Goal: Complete application form

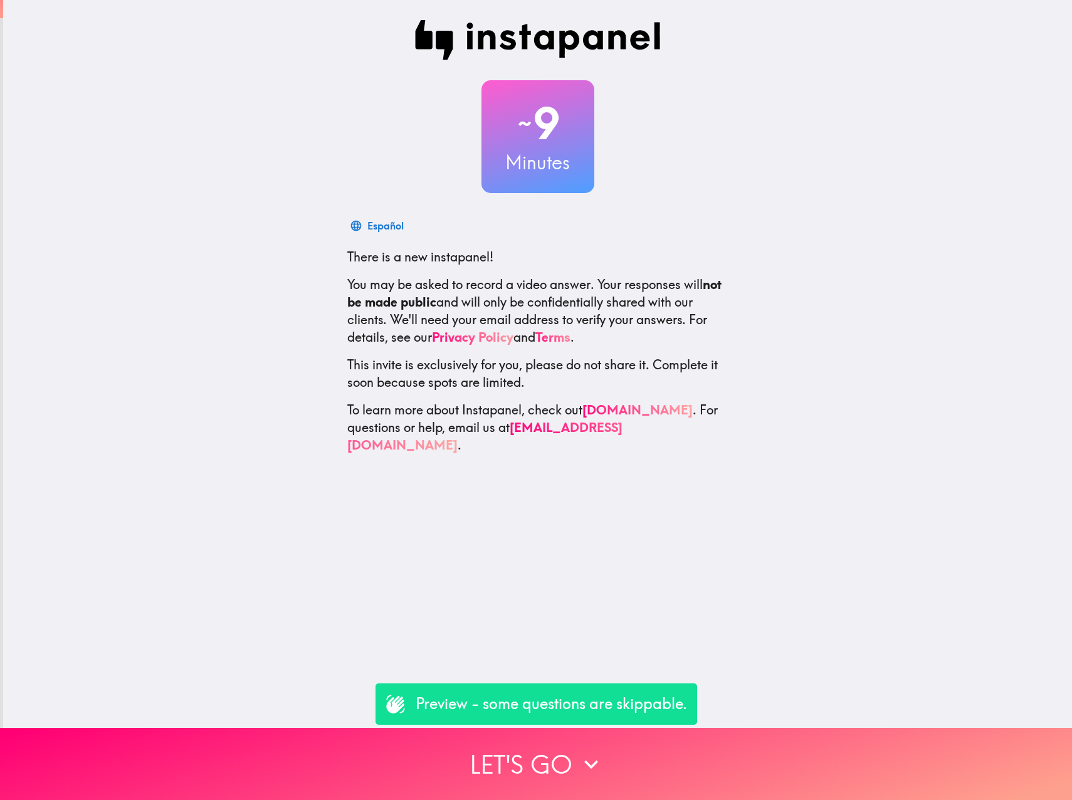
click at [502, 708] on p "Preview - some questions are skippable." at bounding box center [551, 703] width 271 height 21
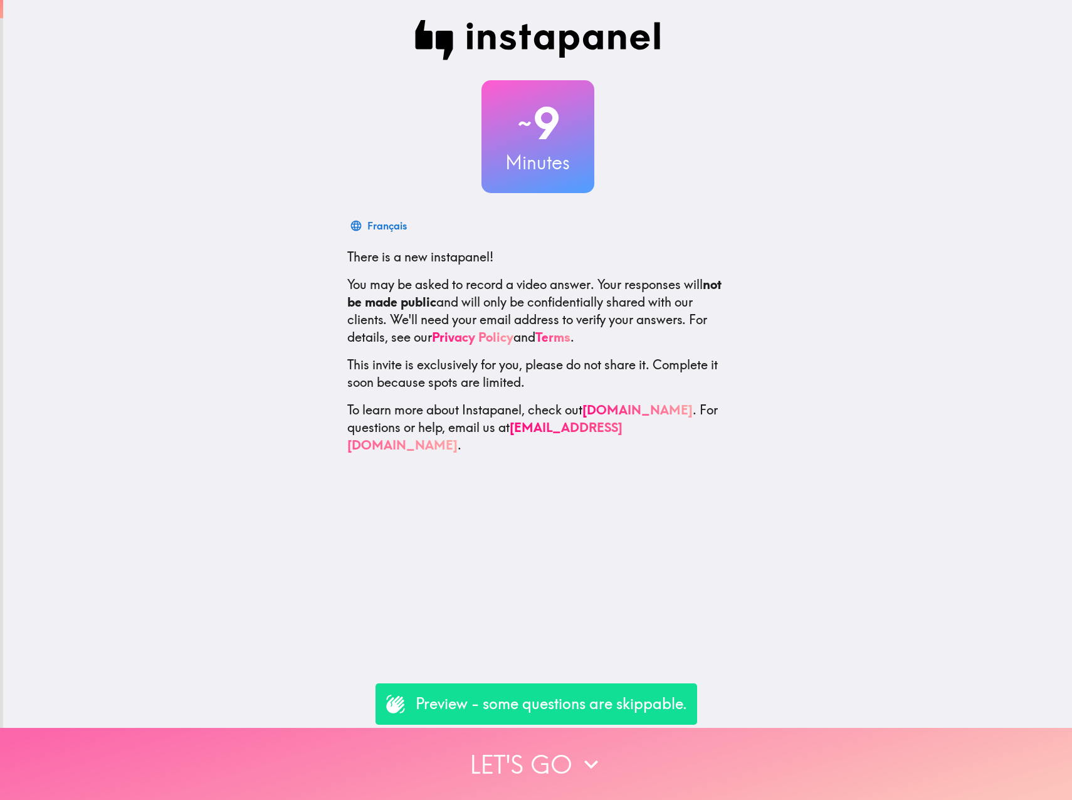
click at [509, 758] on button "Let's go" at bounding box center [536, 764] width 1072 height 72
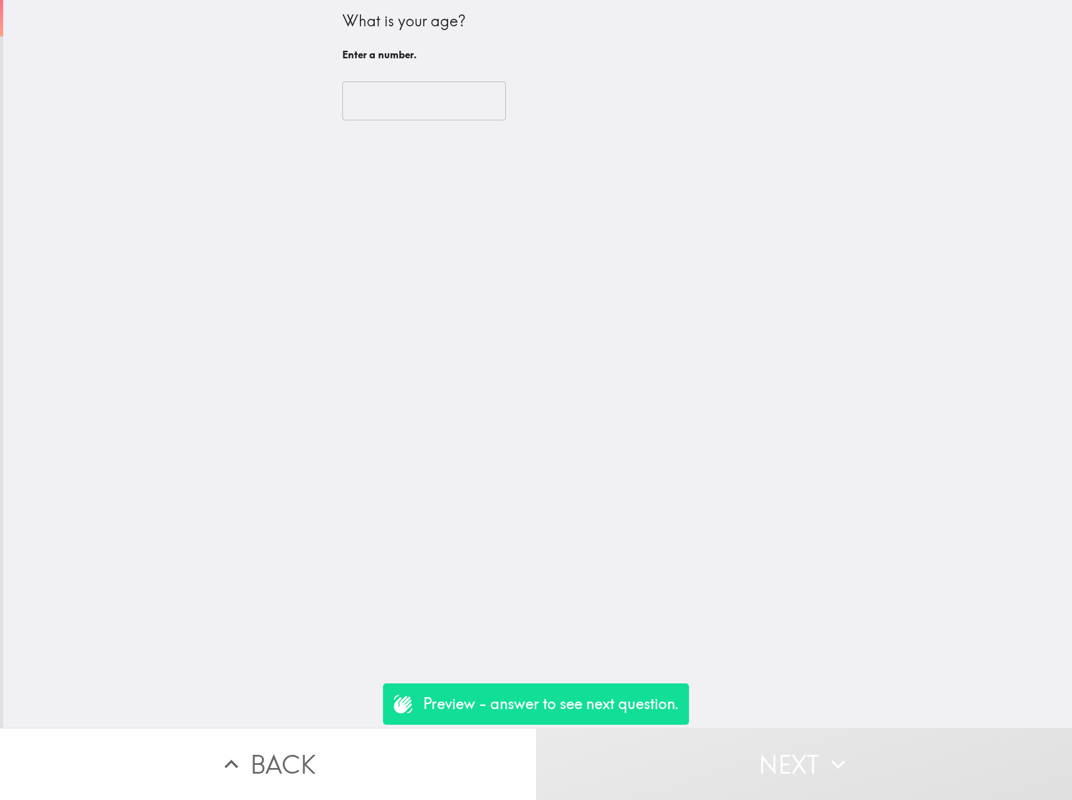
click at [378, 113] on input "number" at bounding box center [424, 100] width 164 height 39
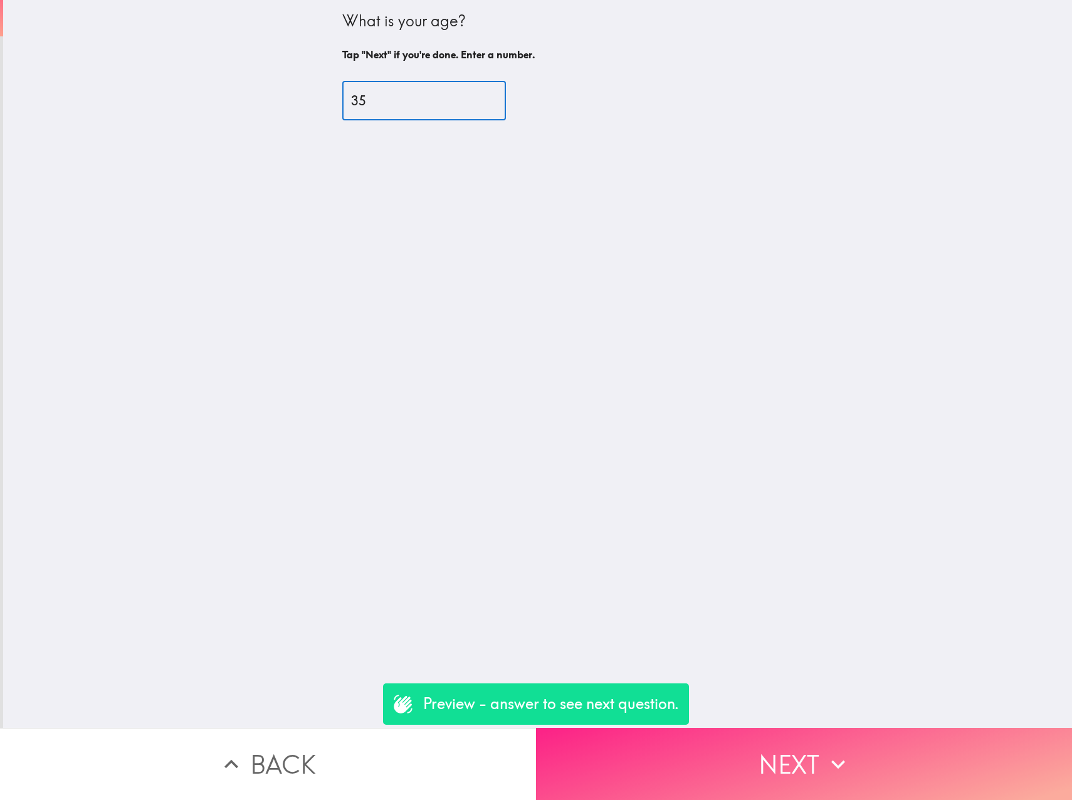
type input "35"
click at [787, 772] on button "Next" at bounding box center [804, 764] width 536 height 72
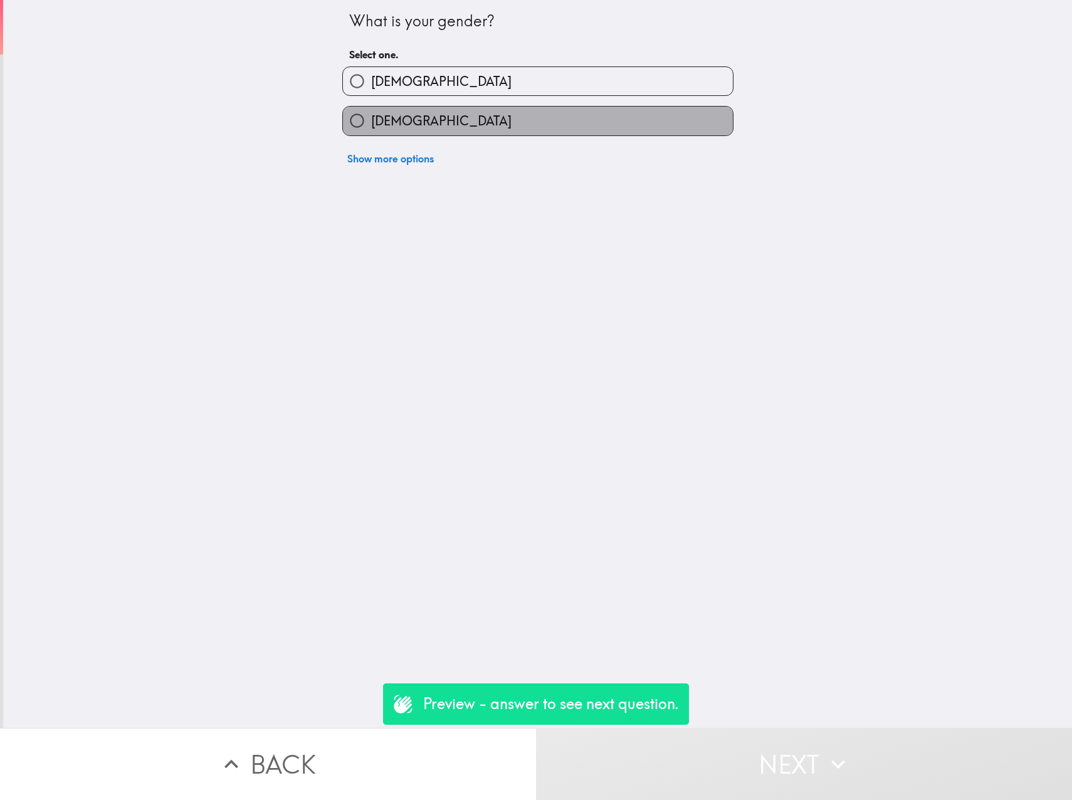
click at [395, 123] on span "[DEMOGRAPHIC_DATA]" at bounding box center [441, 121] width 140 height 18
click at [371, 123] on input "[DEMOGRAPHIC_DATA]" at bounding box center [357, 121] width 28 height 28
radio input "true"
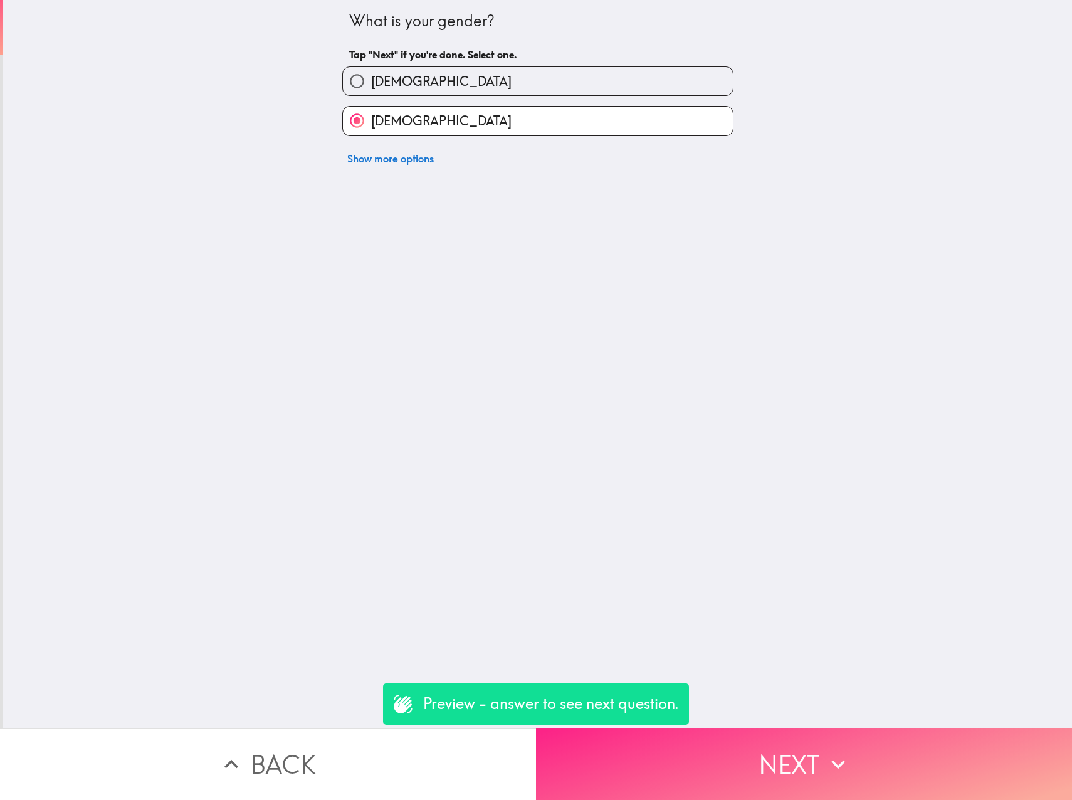
click at [858, 756] on button "Next" at bounding box center [804, 764] width 536 height 72
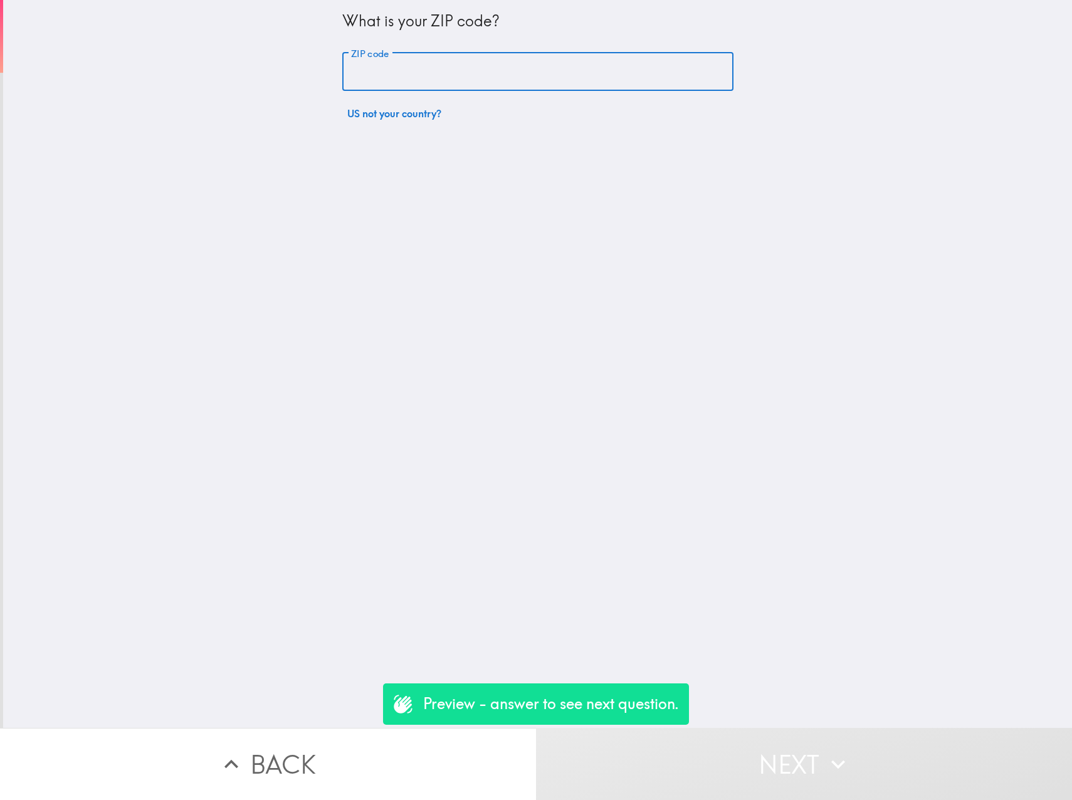
click at [404, 69] on input "ZIP code" at bounding box center [537, 72] width 391 height 39
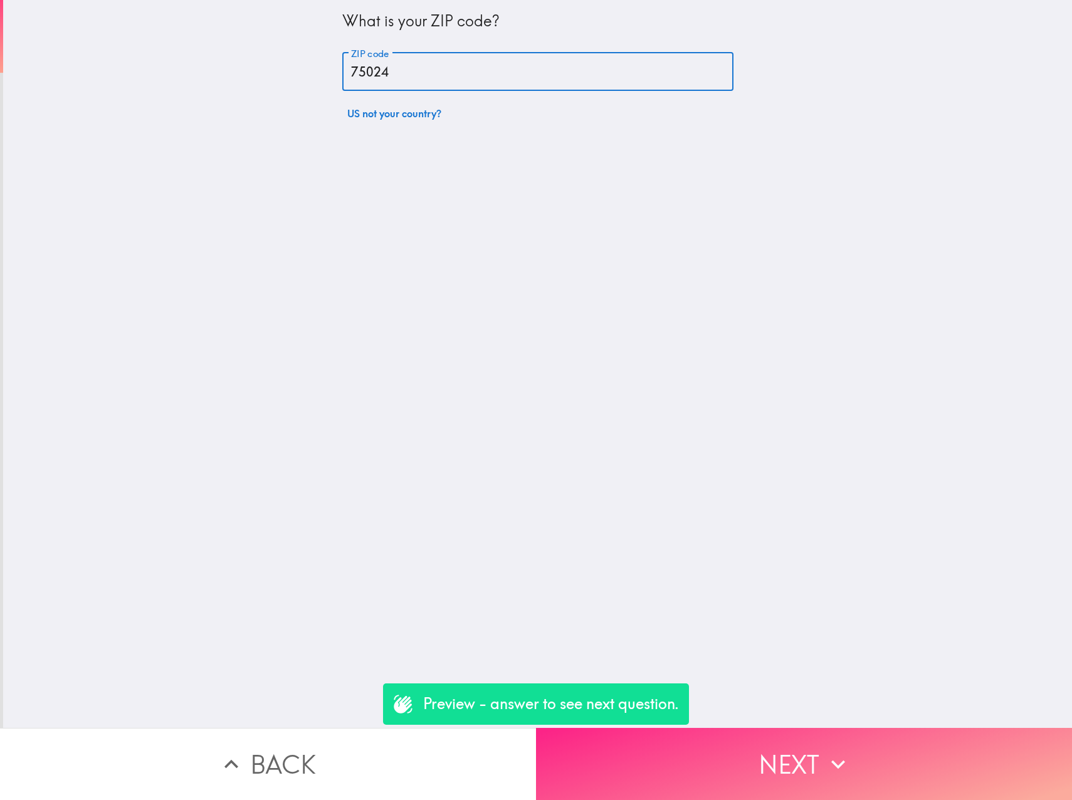
type input "75024"
click at [824, 750] on icon "button" at bounding box center [838, 764] width 28 height 28
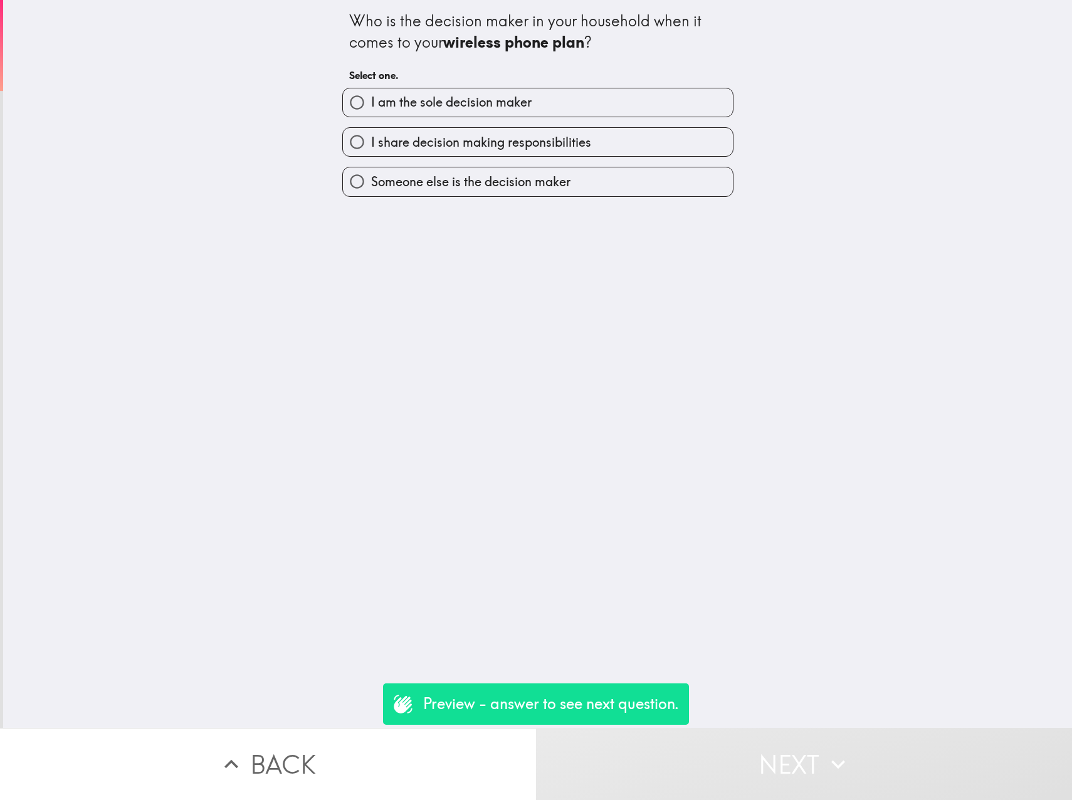
click at [431, 105] on span "I am the sole decision maker" at bounding box center [451, 102] width 160 height 18
click at [371, 105] on input "I am the sole decision maker" at bounding box center [357, 102] width 28 height 28
radio input "true"
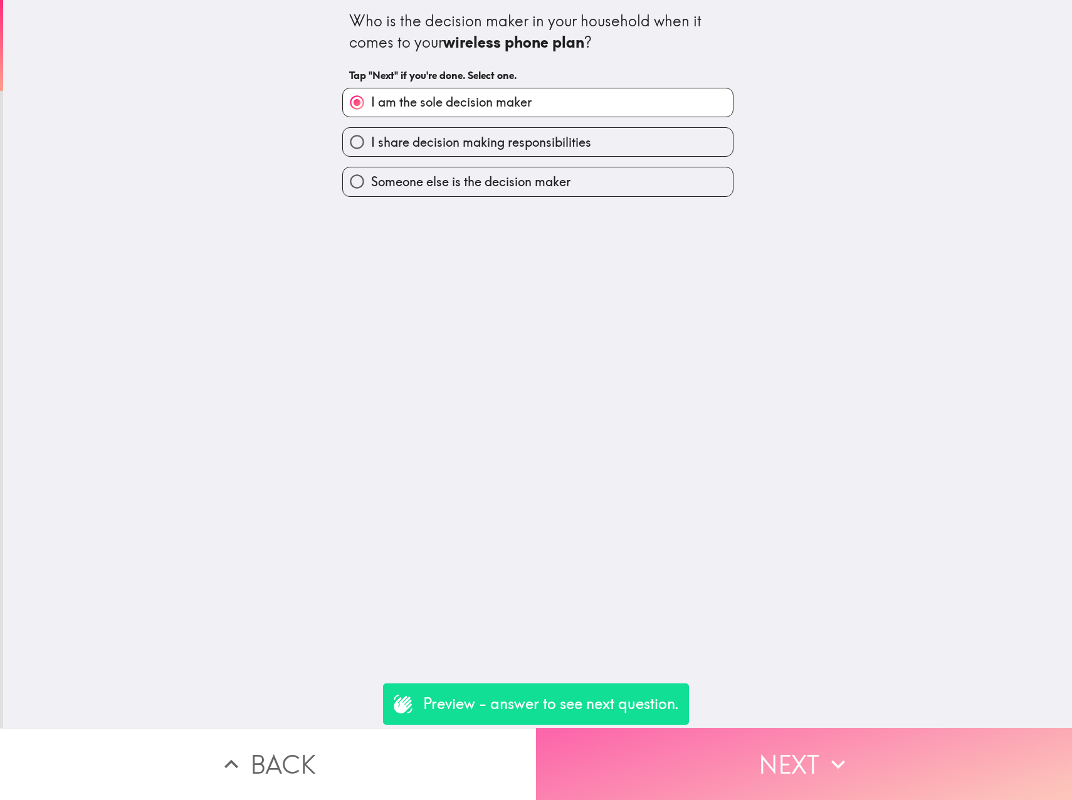
click at [800, 770] on button "Next" at bounding box center [804, 764] width 536 height 72
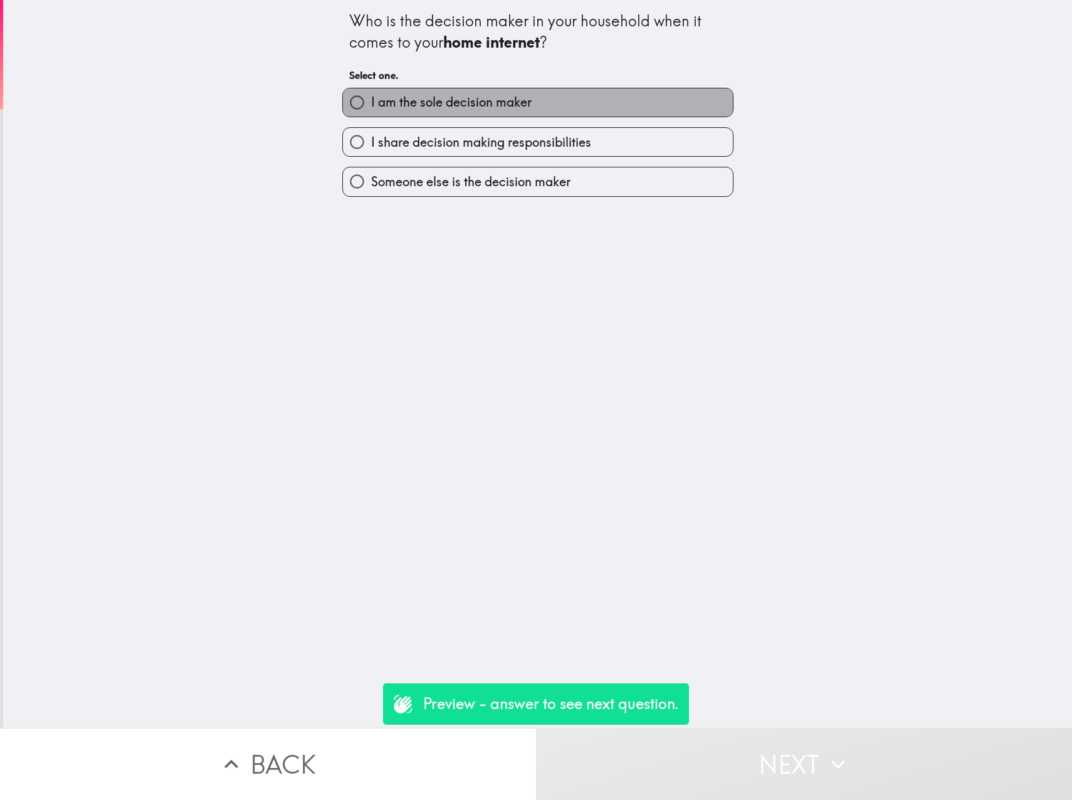
click at [459, 105] on span "I am the sole decision maker" at bounding box center [451, 102] width 160 height 18
click at [371, 105] on input "I am the sole decision maker" at bounding box center [357, 102] width 28 height 28
radio input "true"
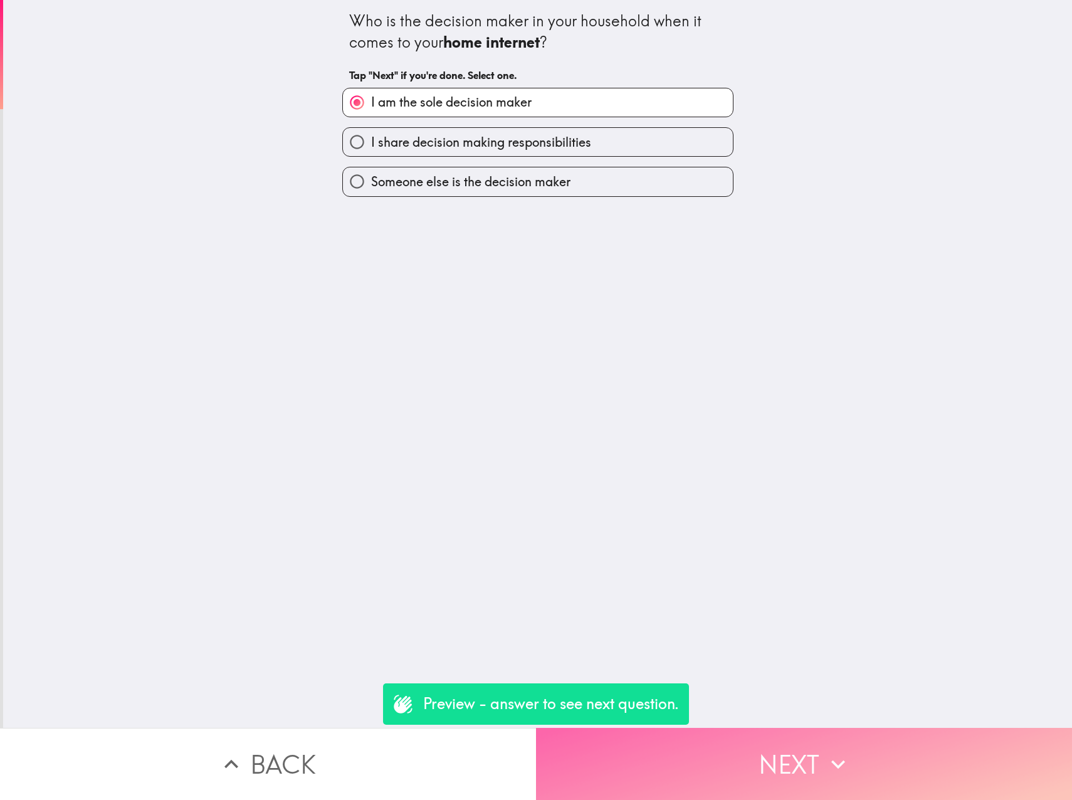
click at [804, 769] on button "Next" at bounding box center [804, 764] width 536 height 72
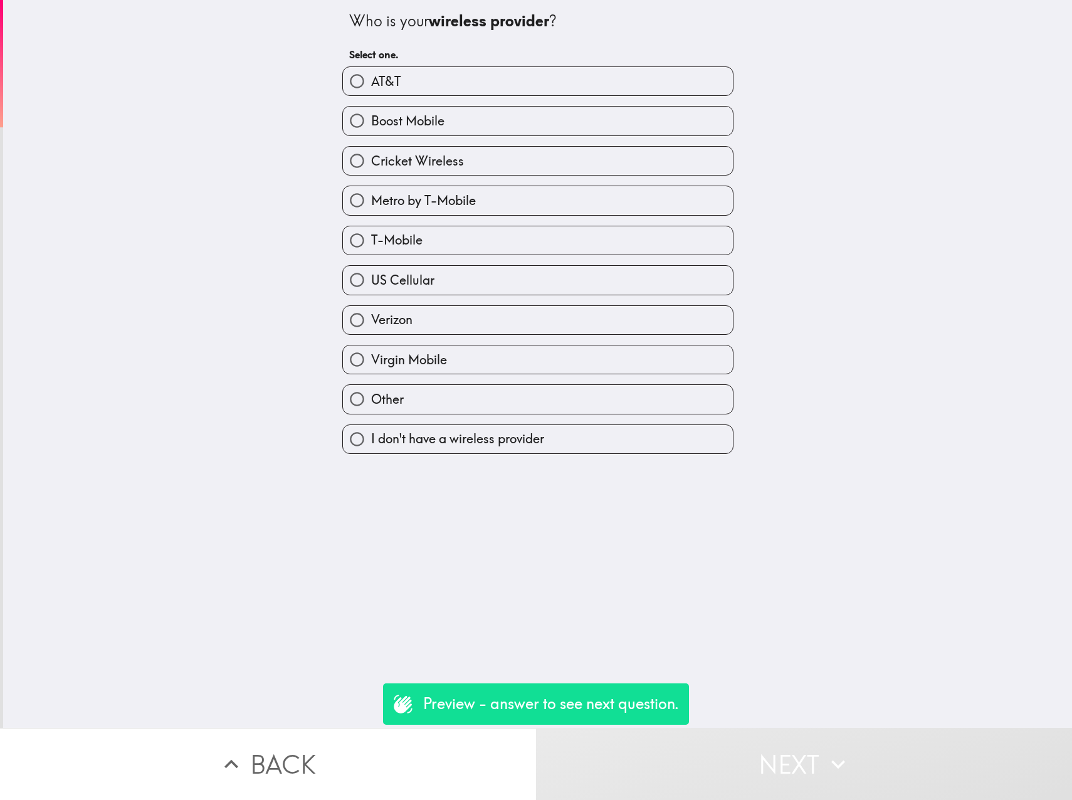
click at [385, 98] on div "Boost Mobile" at bounding box center [532, 115] width 401 height 39
click at [378, 81] on span "AT&T" at bounding box center [385, 82] width 29 height 18
click at [371, 81] on input "AT&T" at bounding box center [357, 81] width 28 height 28
radio input "true"
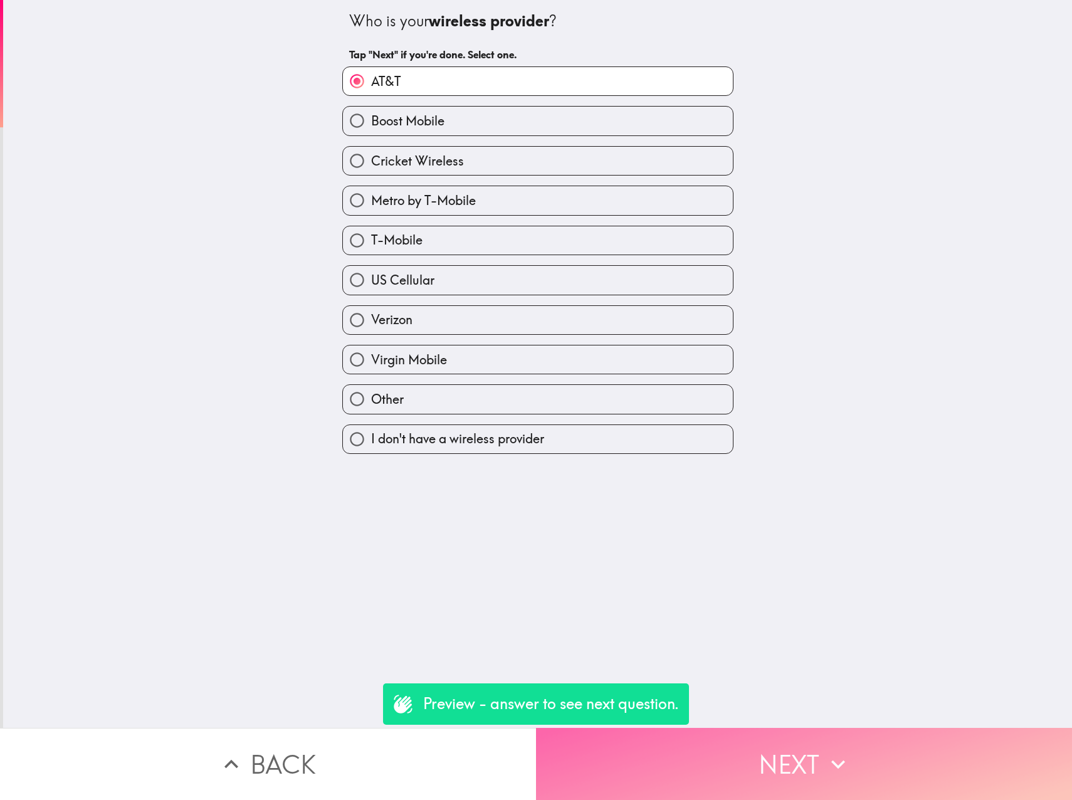
click at [798, 765] on button "Next" at bounding box center [804, 764] width 536 height 72
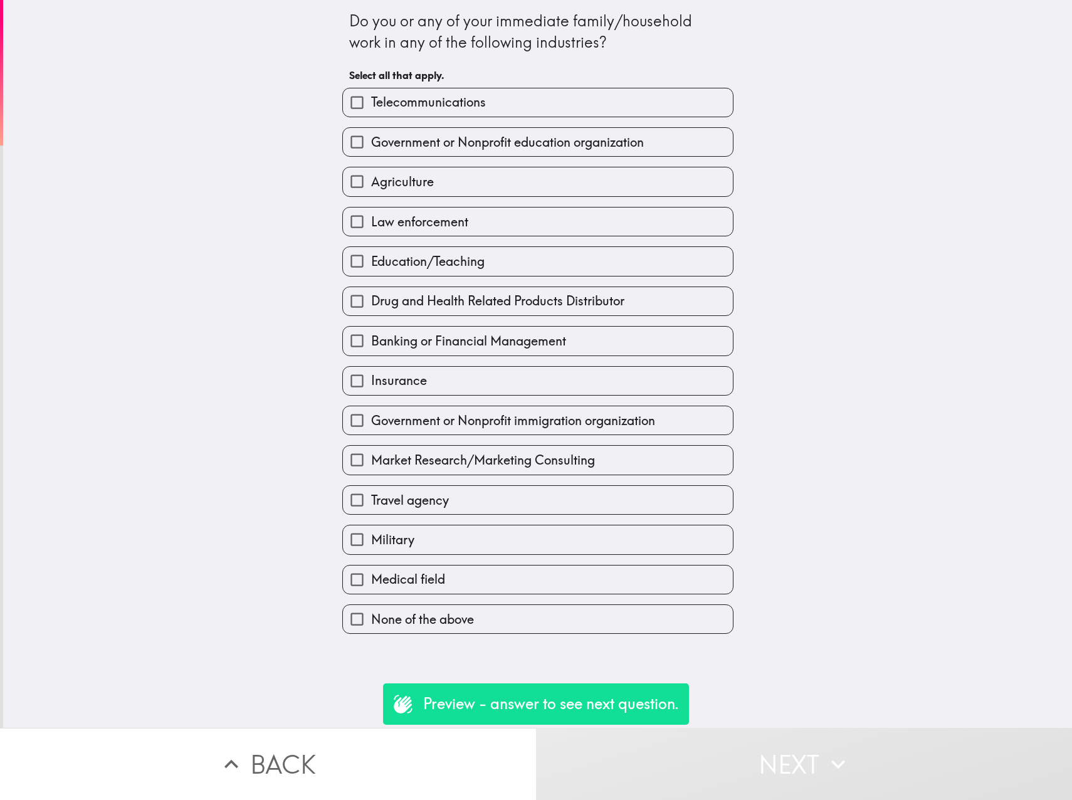
click at [459, 630] on label "None of the above" at bounding box center [538, 619] width 390 height 28
click at [371, 630] on input "None of the above" at bounding box center [357, 619] width 28 height 28
checkbox input "true"
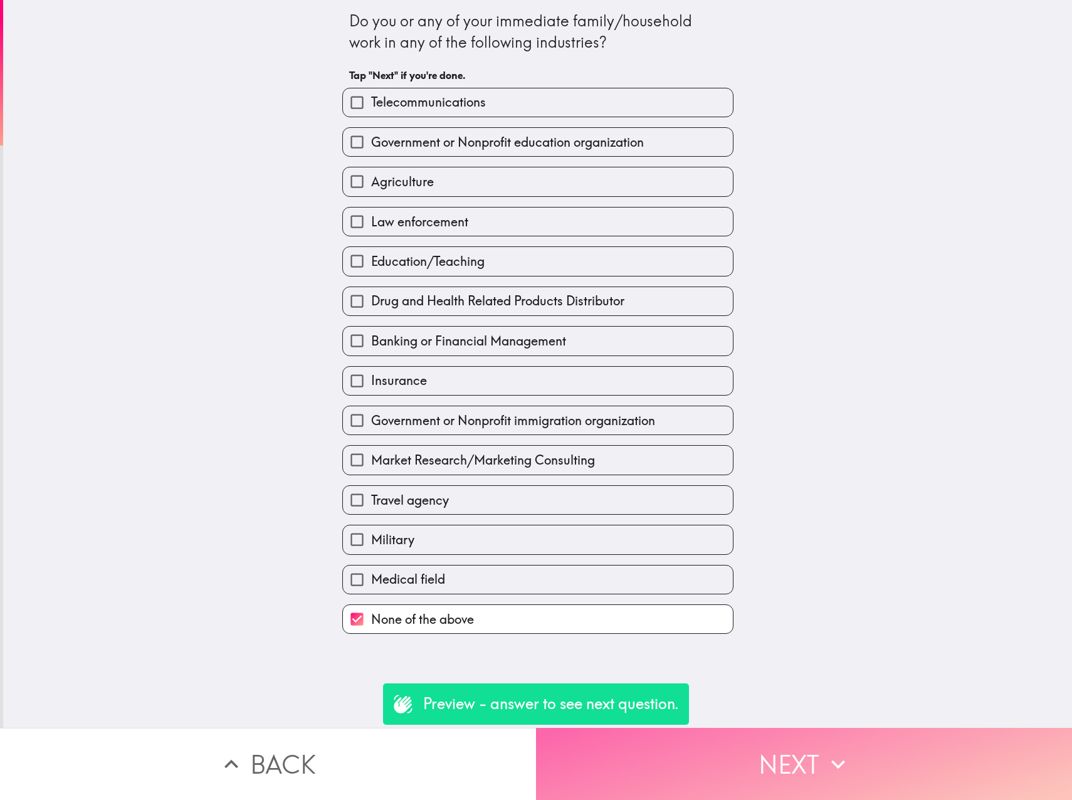
click at [800, 758] on button "Next" at bounding box center [804, 764] width 536 height 72
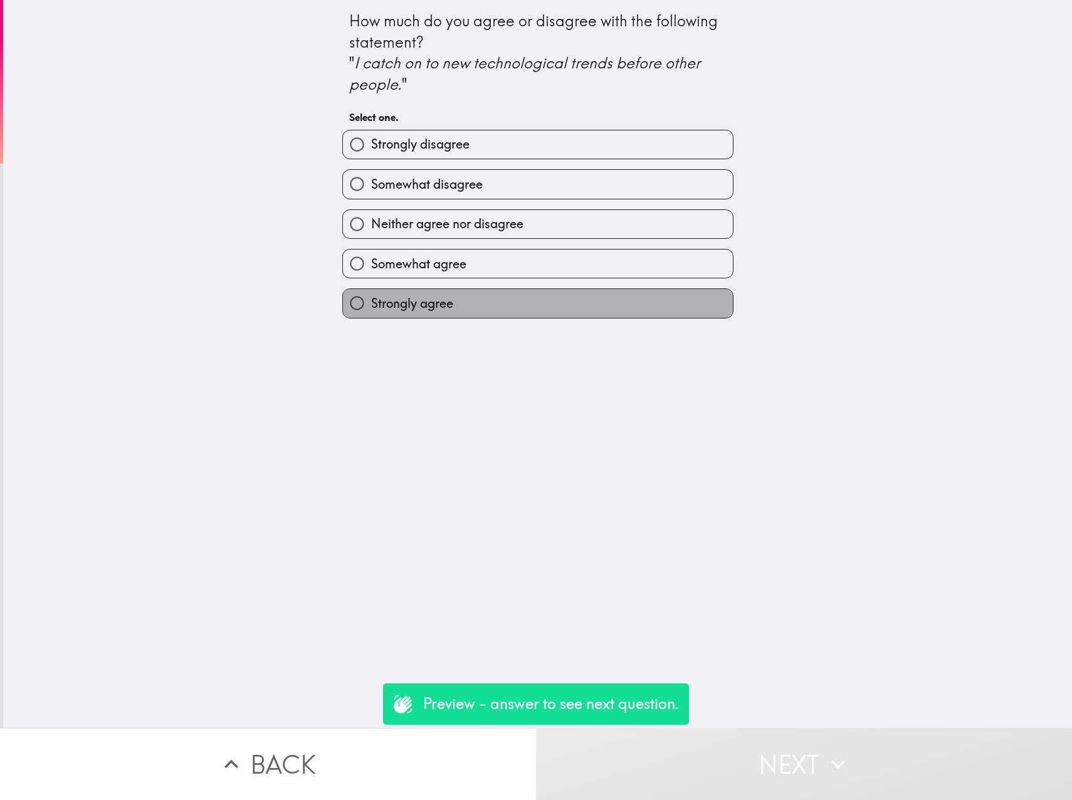
click at [466, 295] on label "Strongly agree" at bounding box center [538, 303] width 390 height 28
click at [371, 295] on input "Strongly agree" at bounding box center [357, 303] width 28 height 28
radio input "true"
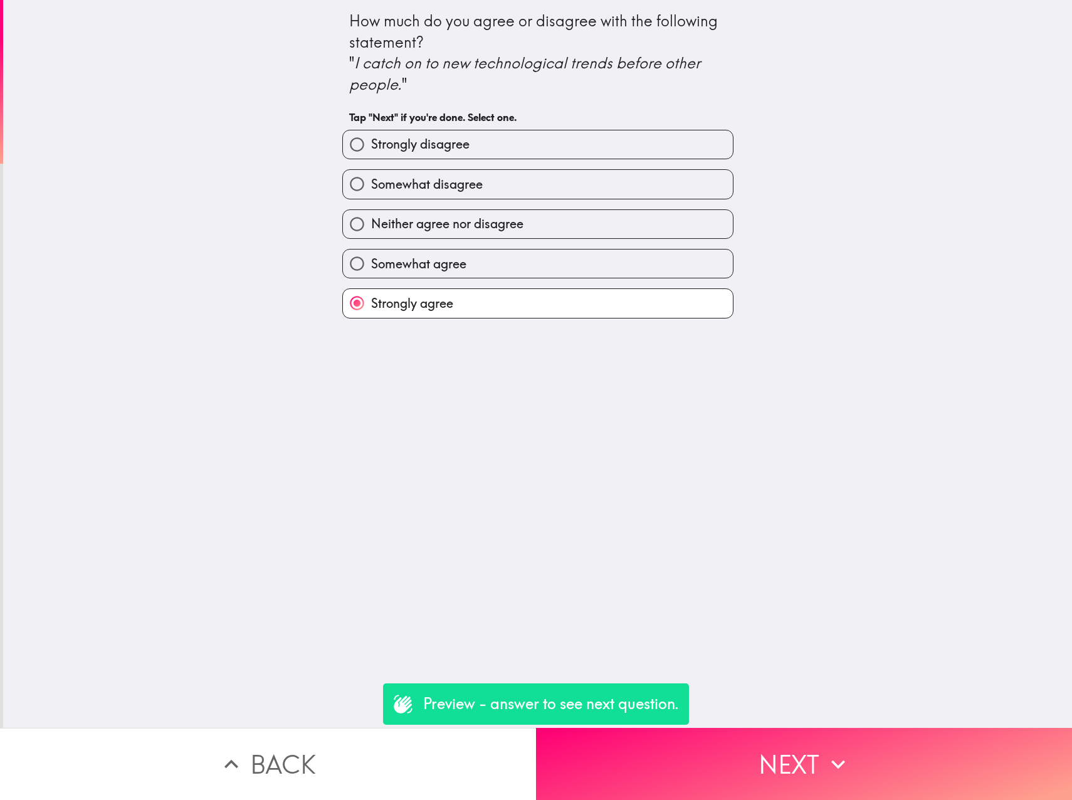
click at [812, 756] on button "Next" at bounding box center [804, 764] width 536 height 72
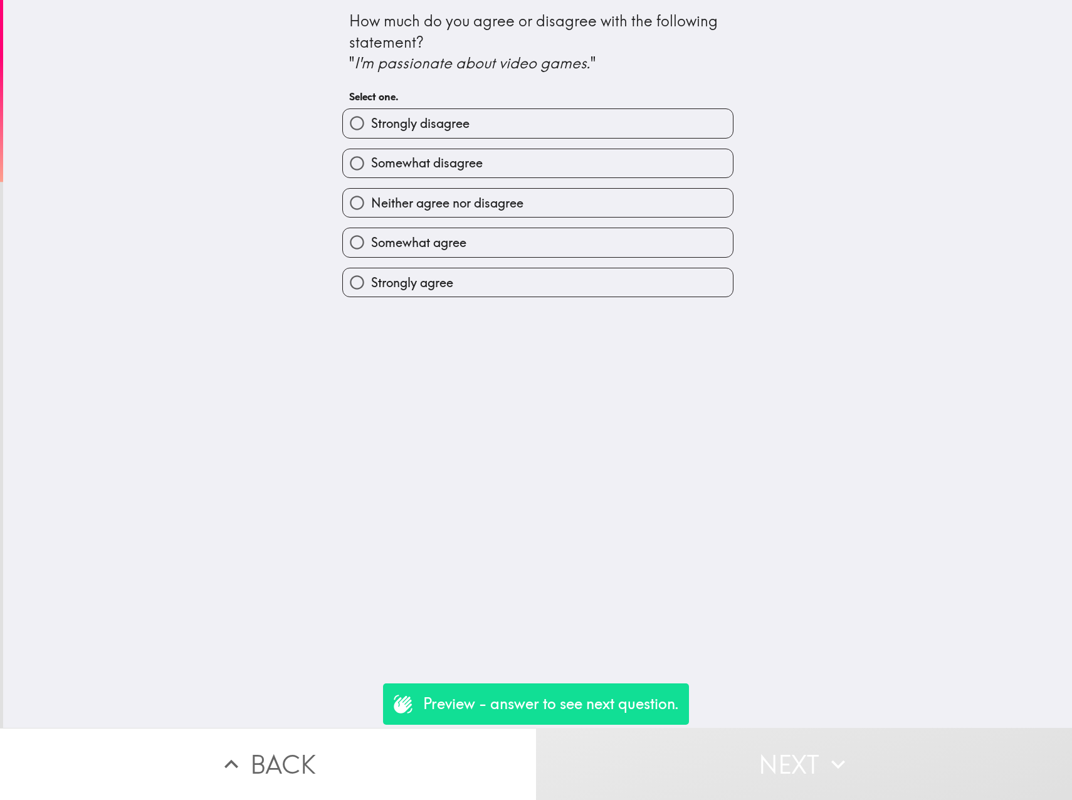
click at [419, 289] on span "Strongly agree" at bounding box center [412, 283] width 82 height 18
click at [371, 289] on input "Strongly agree" at bounding box center [357, 282] width 28 height 28
radio input "true"
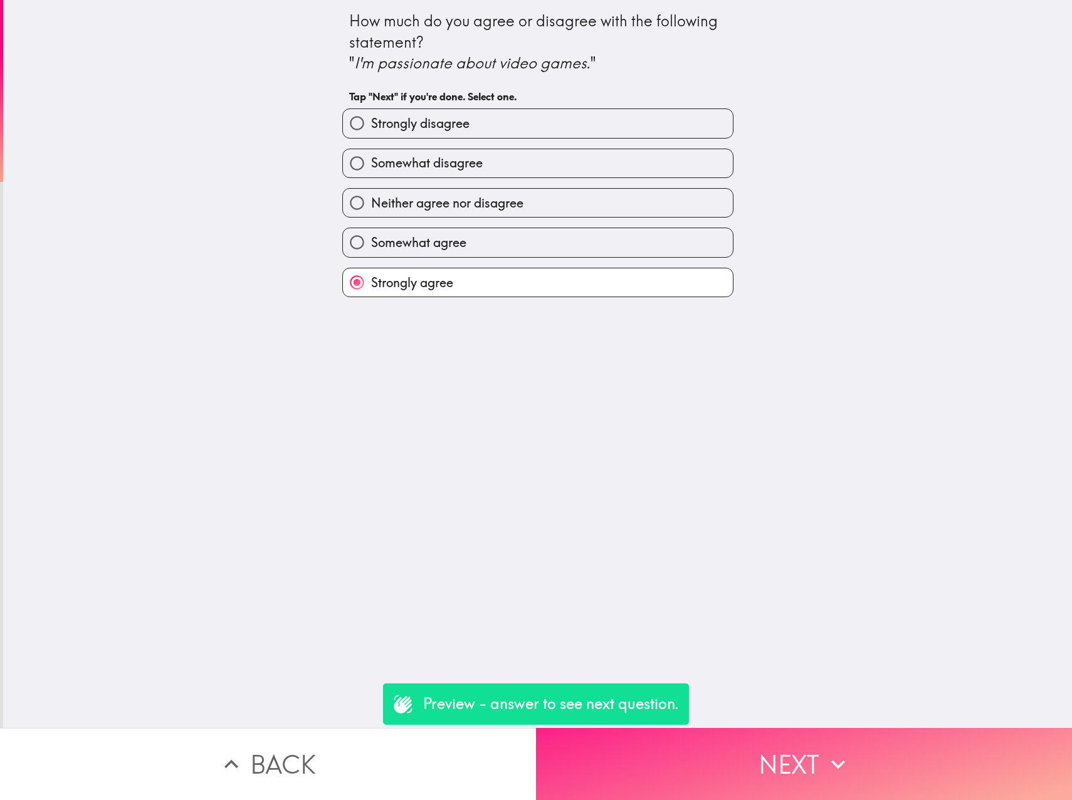
click at [785, 769] on button "Next" at bounding box center [804, 764] width 536 height 72
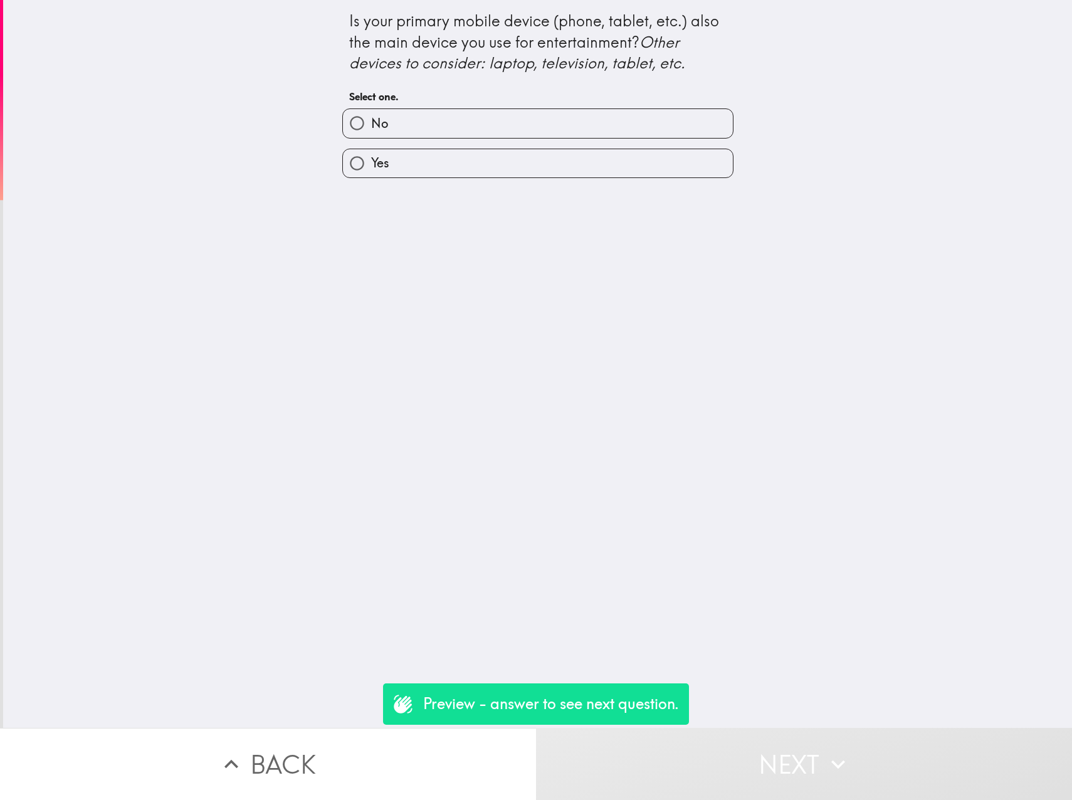
click at [477, 134] on label "No" at bounding box center [538, 123] width 390 height 28
click at [371, 134] on input "No" at bounding box center [357, 123] width 28 height 28
radio input "true"
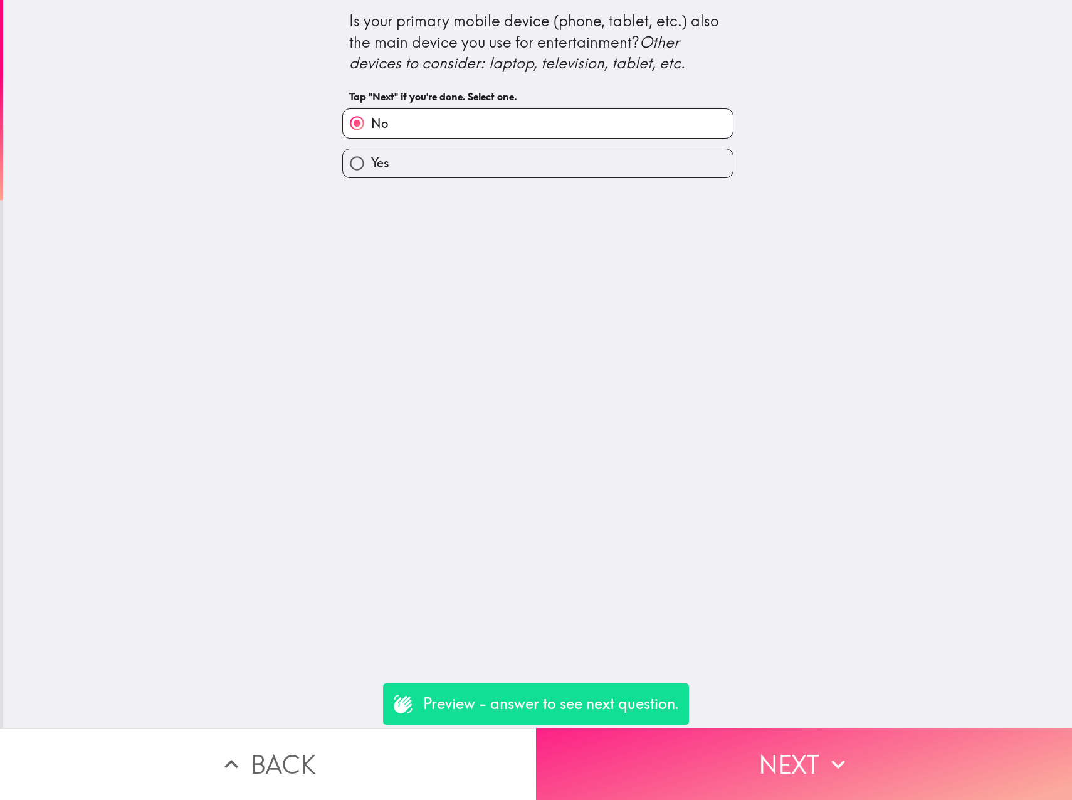
click at [817, 735] on button "Next" at bounding box center [804, 764] width 536 height 72
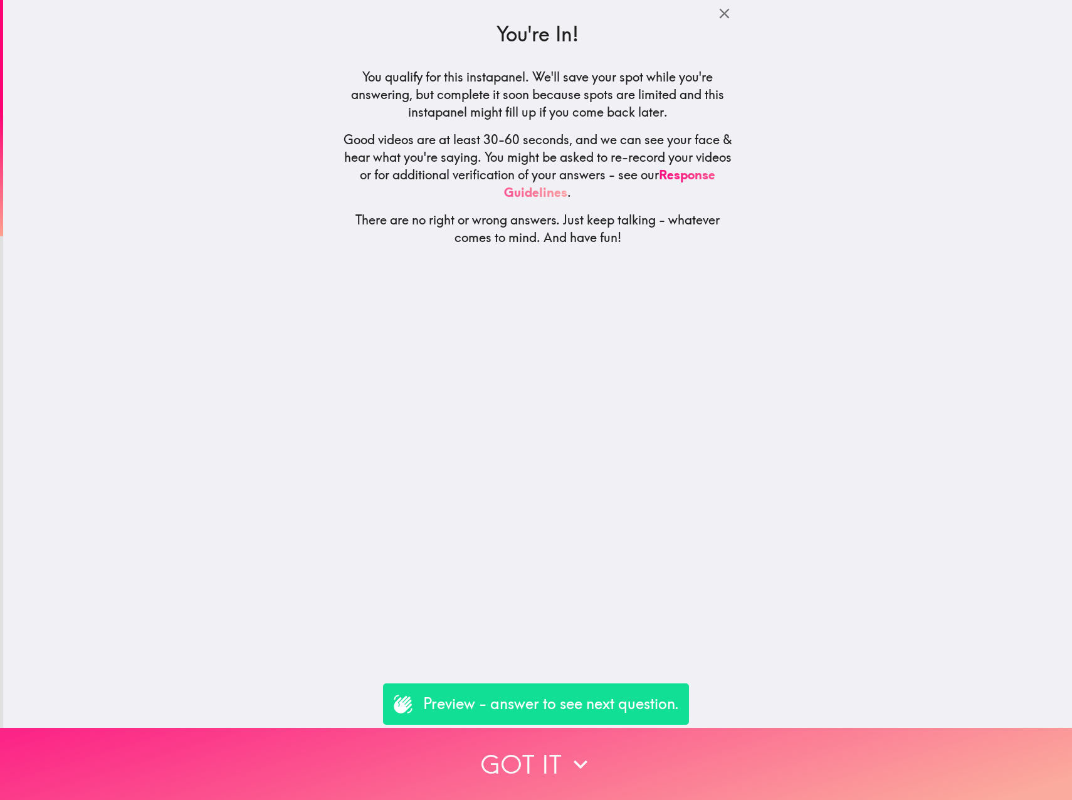
click at [558, 755] on button "Got it" at bounding box center [536, 764] width 1072 height 72
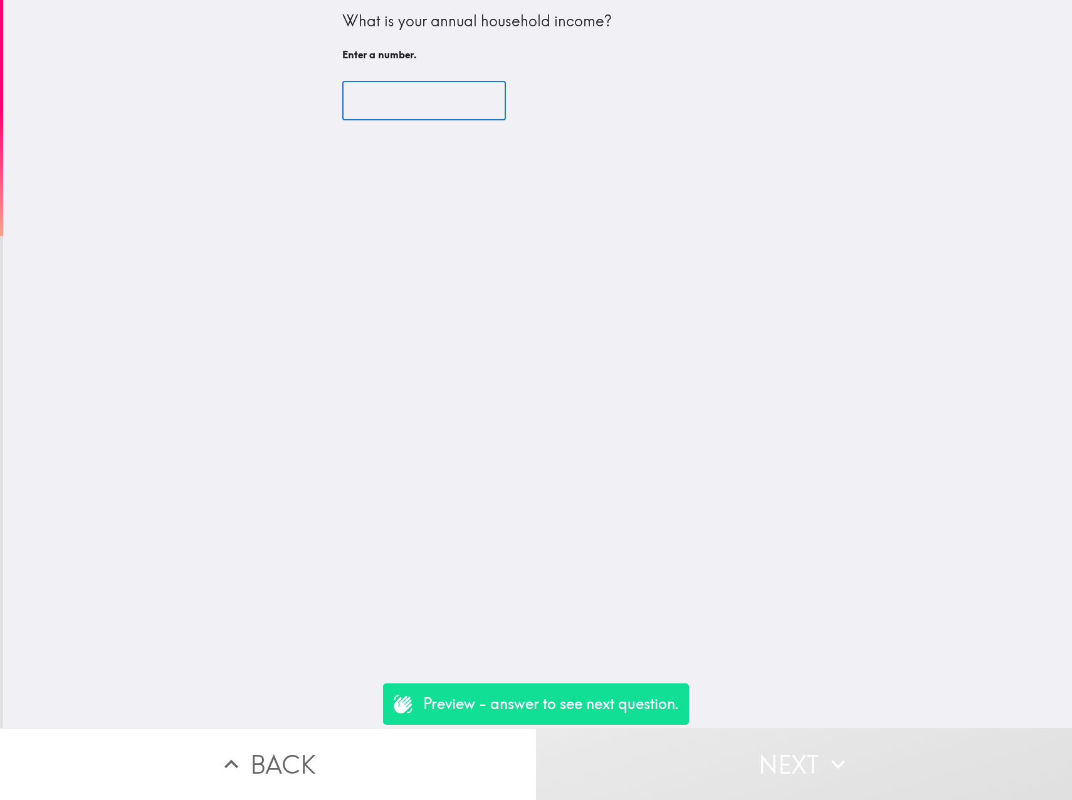
click at [288, 757] on button "Back" at bounding box center [268, 764] width 536 height 72
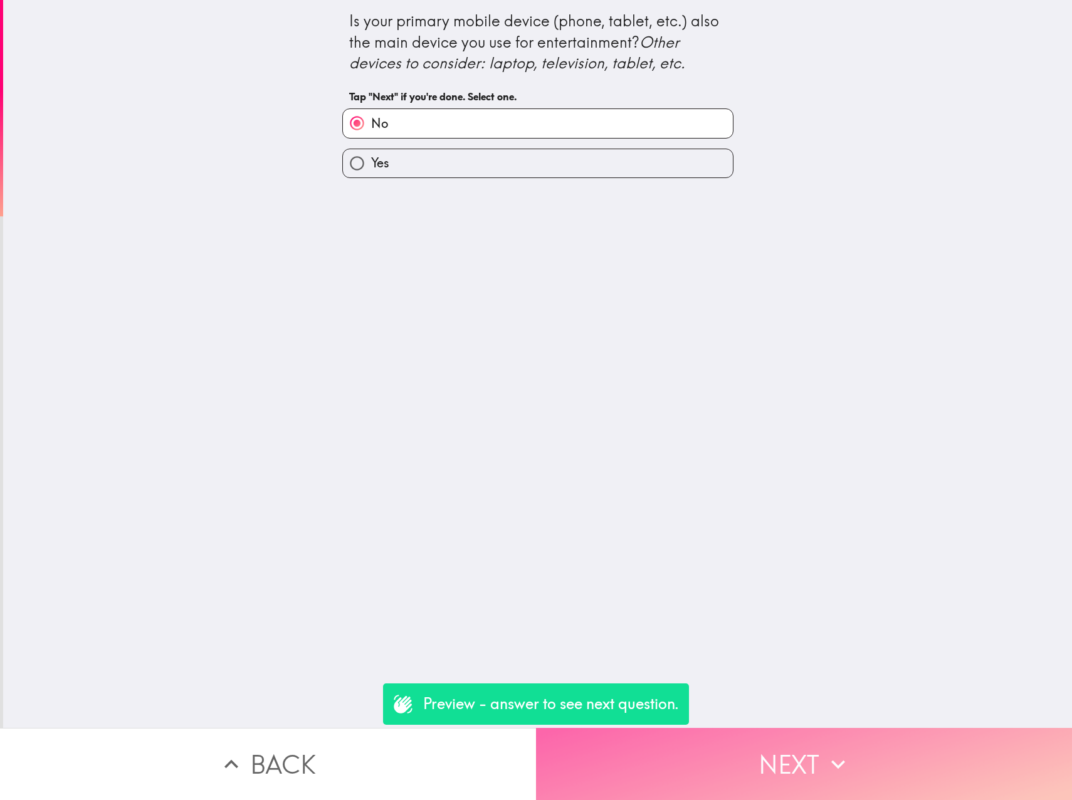
click at [824, 758] on icon "button" at bounding box center [838, 764] width 28 height 28
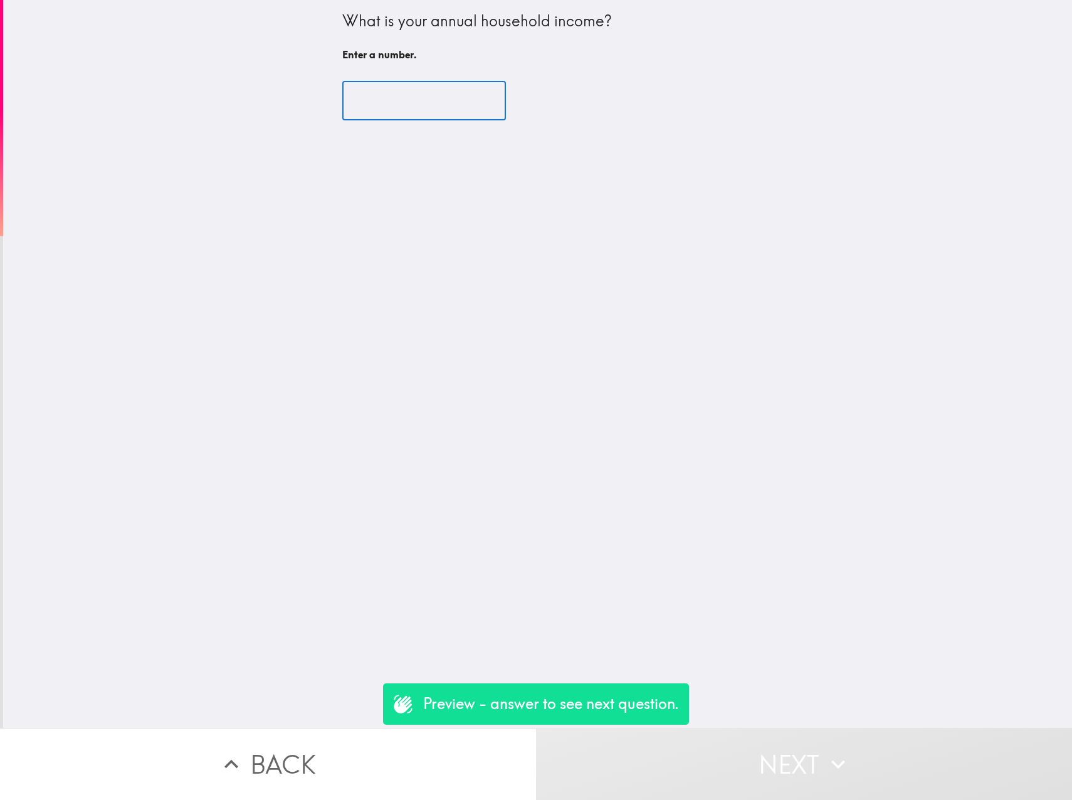
click at [437, 109] on input "number" at bounding box center [424, 100] width 164 height 39
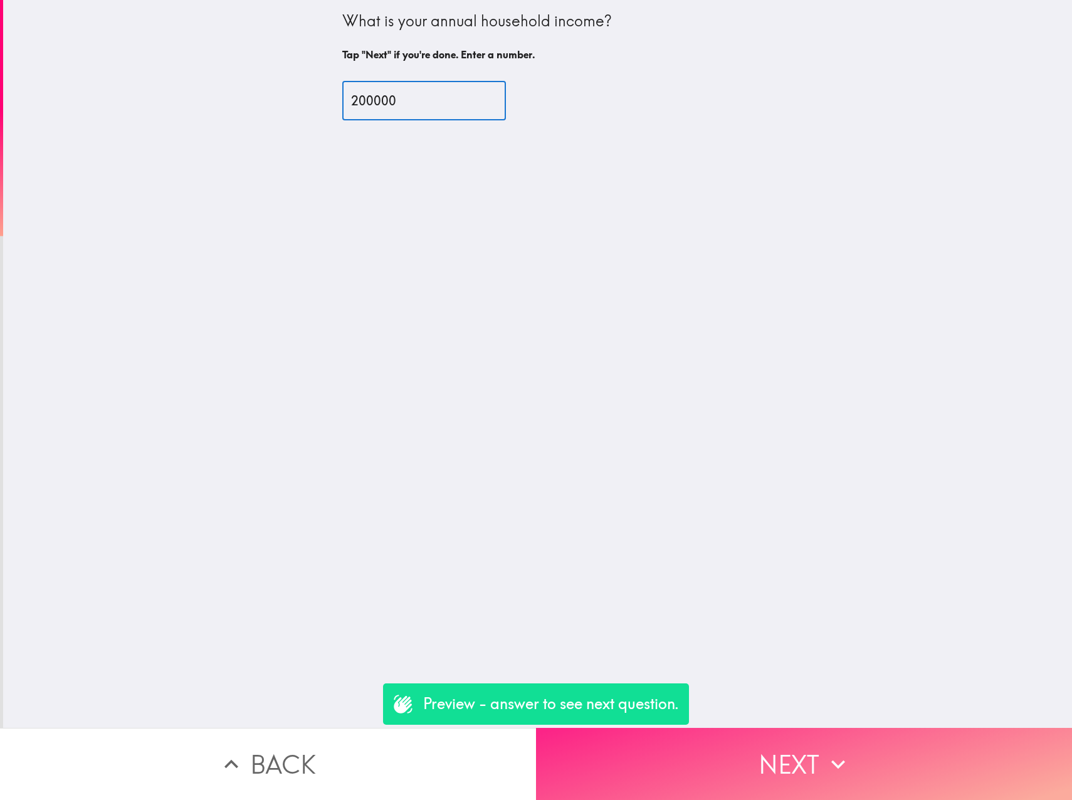
type input "200000"
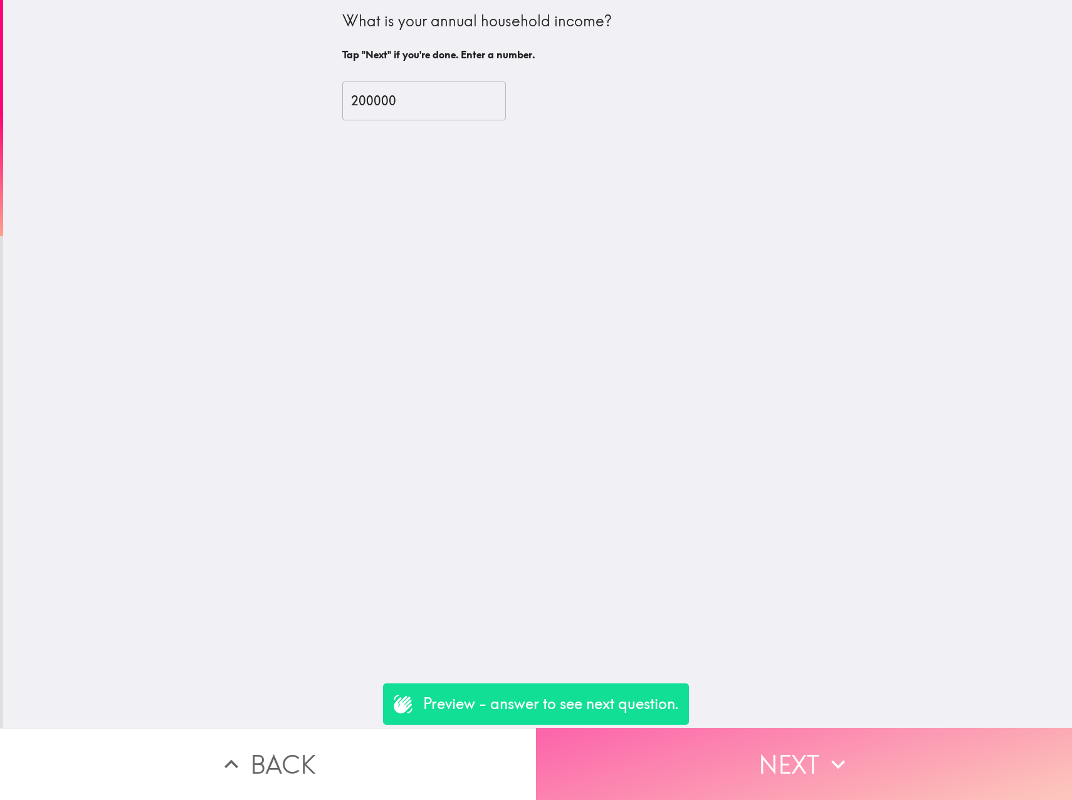
click at [777, 741] on button "Next" at bounding box center [804, 764] width 536 height 72
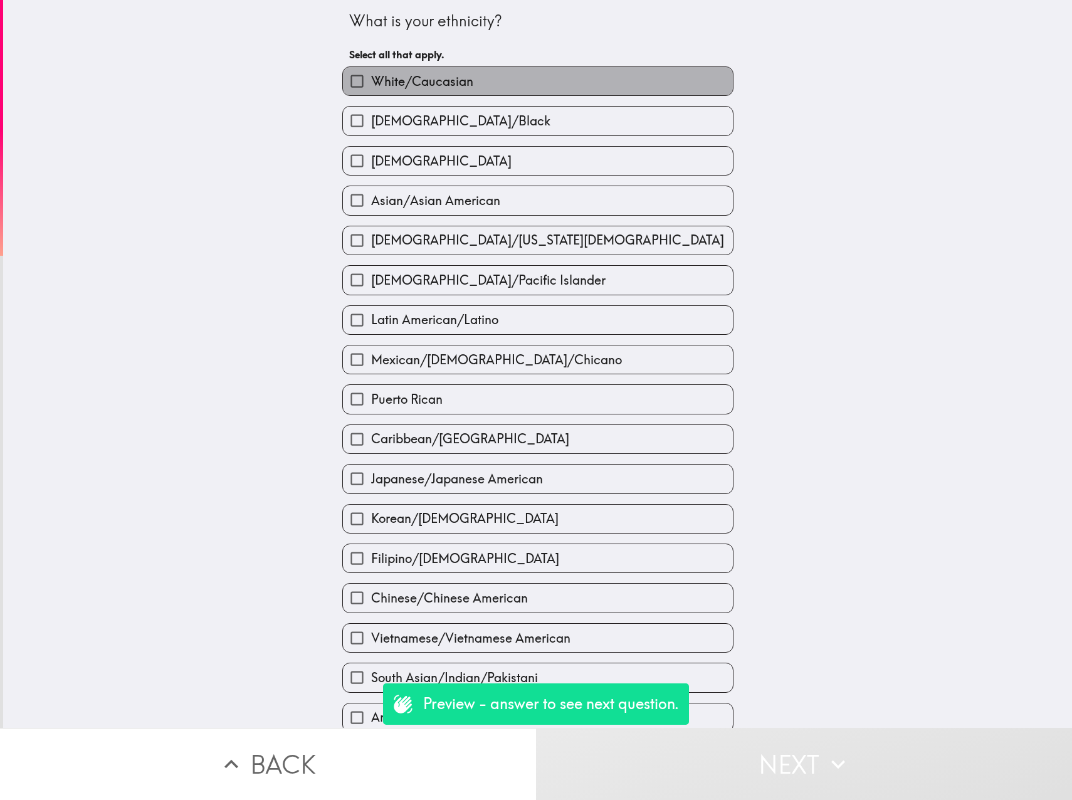
click at [441, 81] on span "White/Caucasian" at bounding box center [422, 82] width 102 height 18
click at [371, 81] on input "White/Caucasian" at bounding box center [357, 81] width 28 height 28
checkbox input "true"
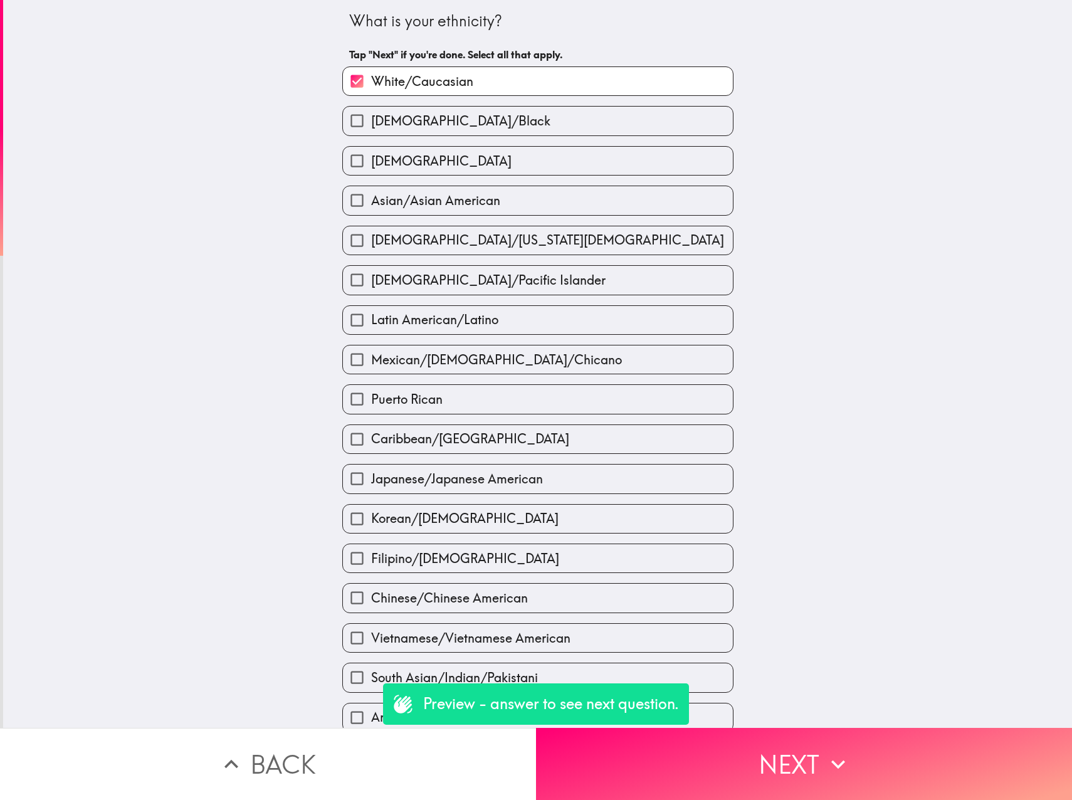
scroll to position [93, 0]
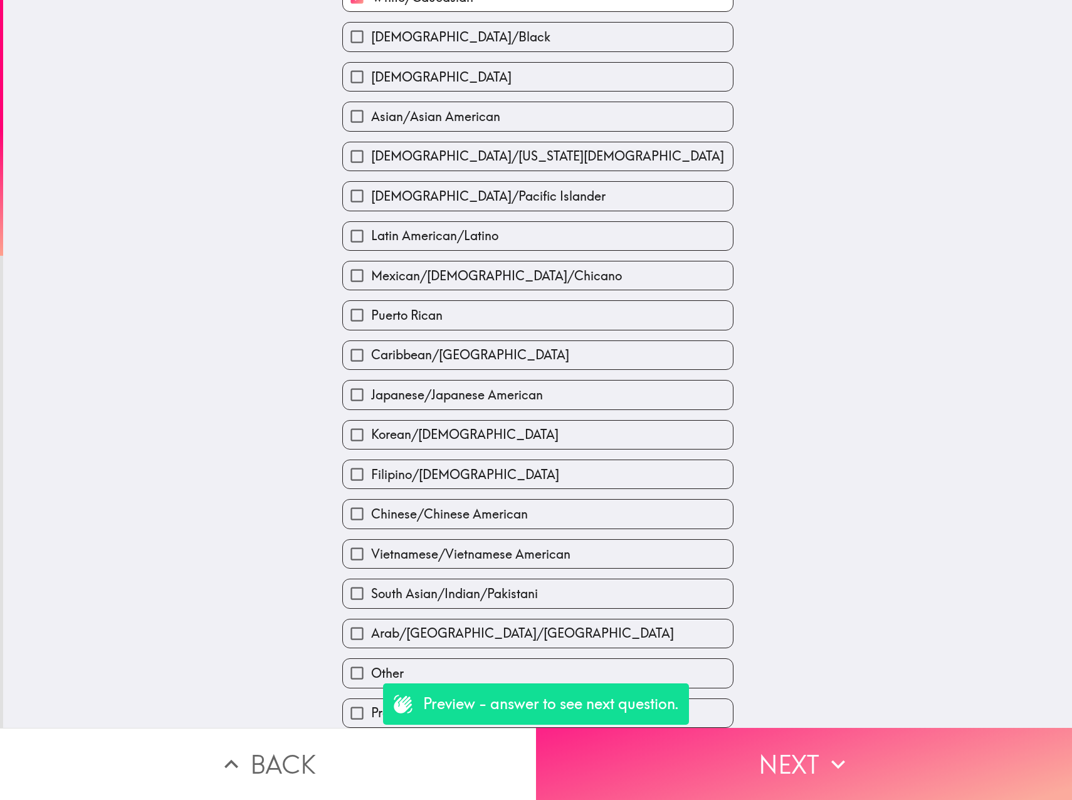
click at [794, 740] on button "Next" at bounding box center [804, 764] width 536 height 72
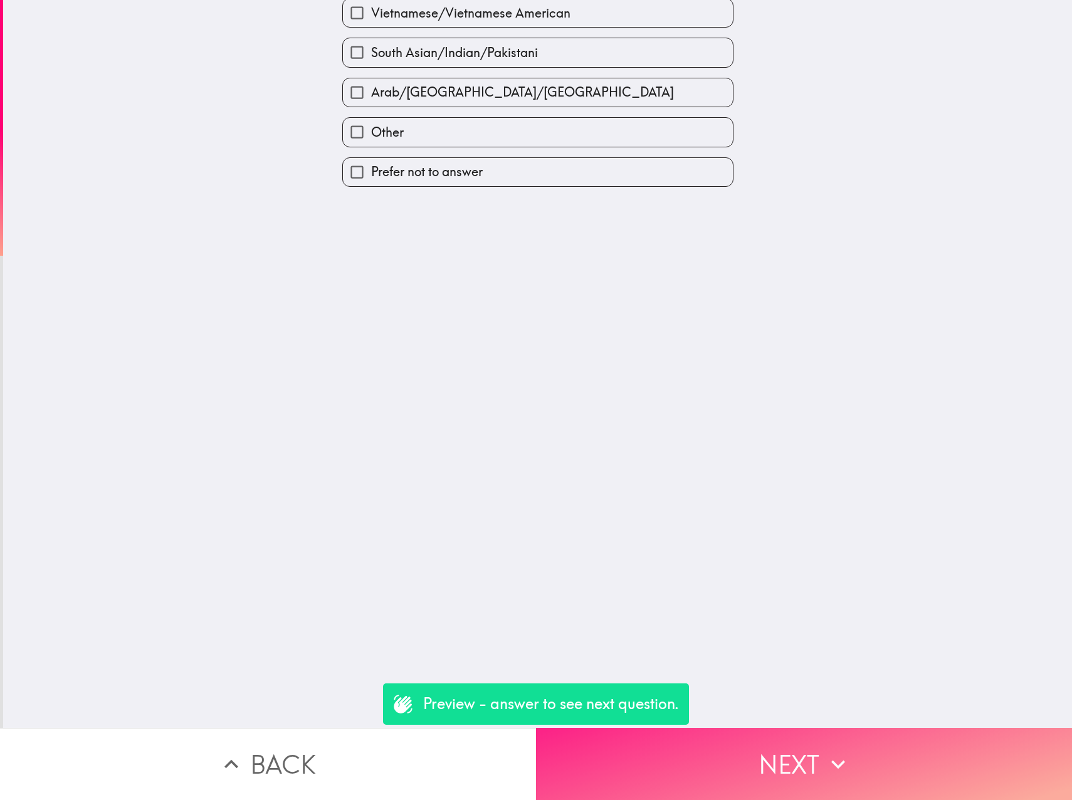
scroll to position [0, 0]
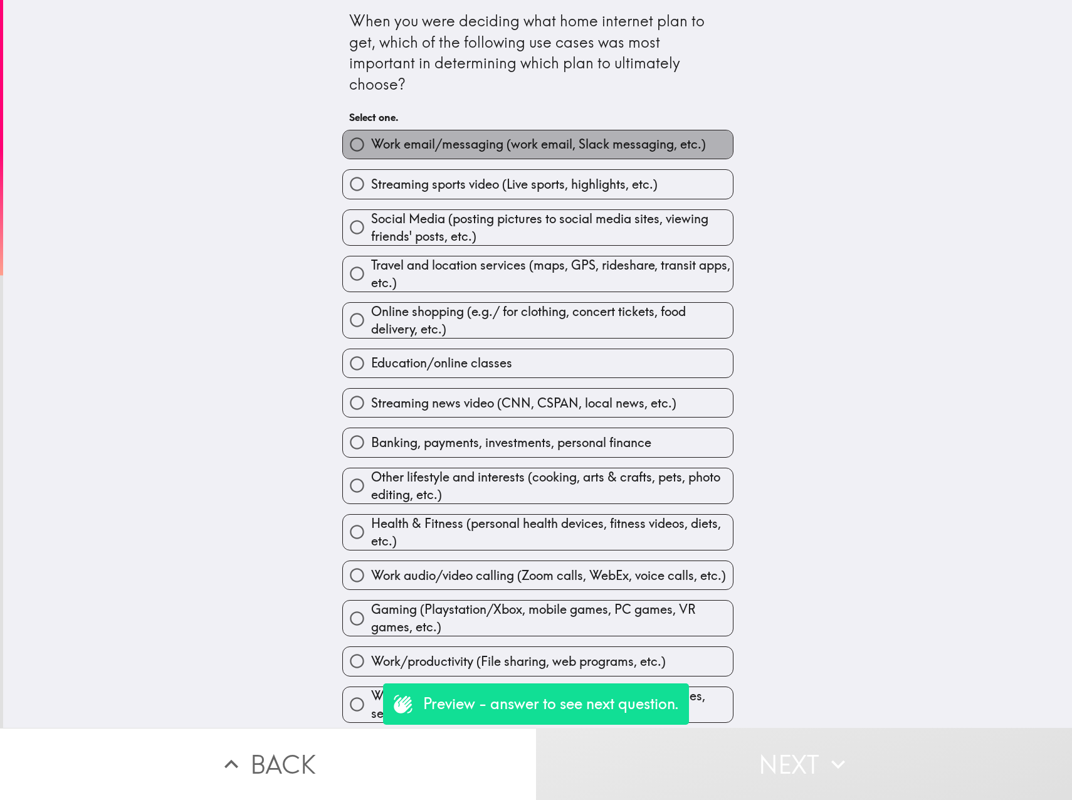
drag, startPoint x: 525, startPoint y: 145, endPoint x: 532, endPoint y: 159, distance: 16.0
click at [524, 145] on span "Work email/messaging (work email, Slack messaging, etc.)" at bounding box center [538, 144] width 335 height 18
click at [371, 145] on input "Work email/messaging (work email, Slack messaging, etc.)" at bounding box center [357, 144] width 28 height 28
radio input "true"
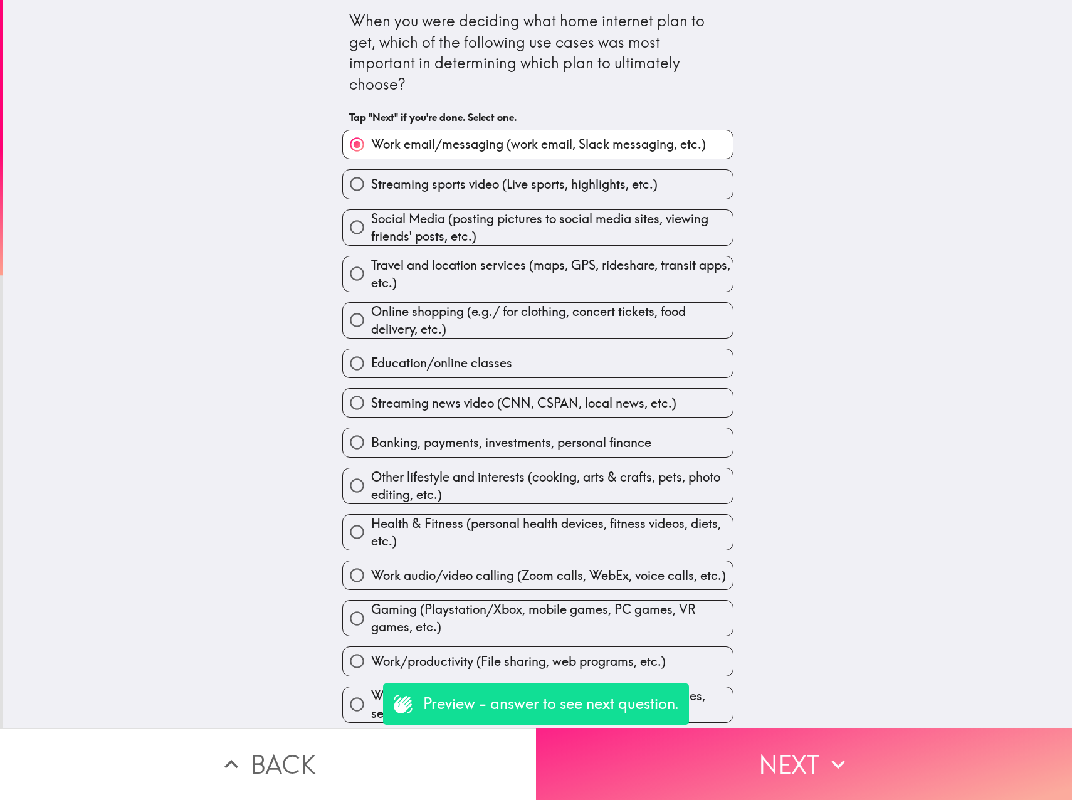
click at [789, 738] on button "Next" at bounding box center [804, 764] width 536 height 72
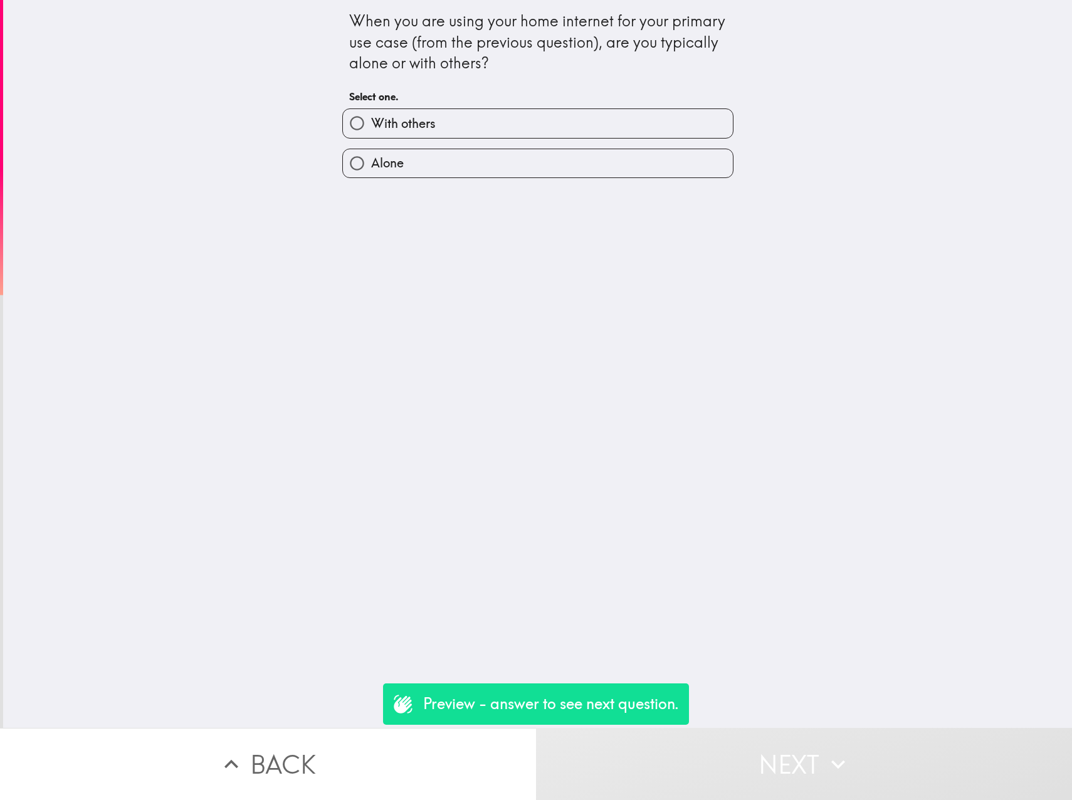
click at [422, 133] on label "With others" at bounding box center [538, 123] width 390 height 28
click at [371, 133] on input "With others" at bounding box center [357, 123] width 28 height 28
radio input "true"
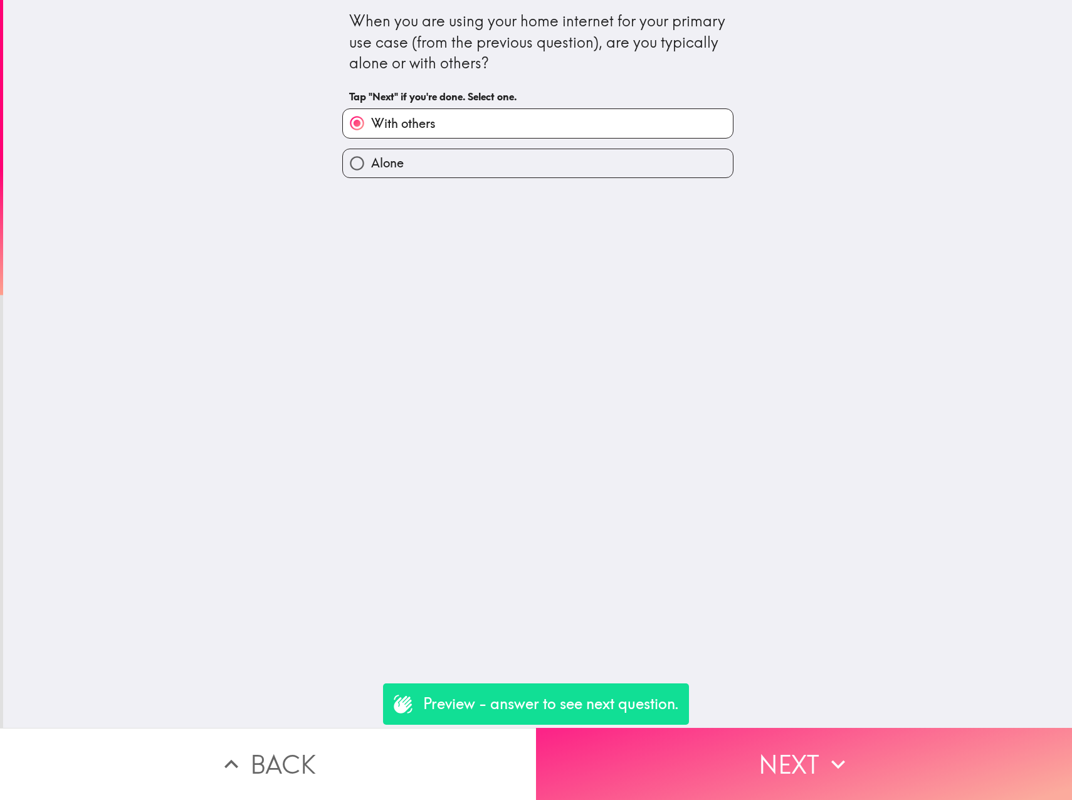
click at [832, 752] on icon "button" at bounding box center [838, 764] width 28 height 28
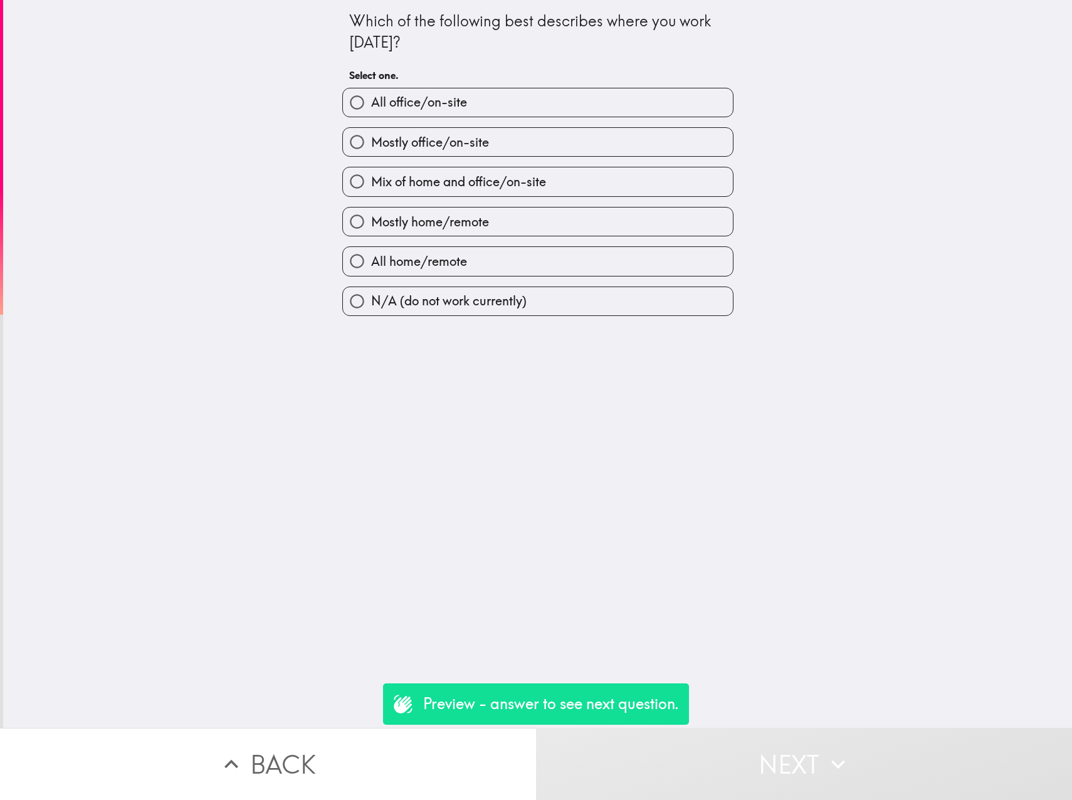
click at [420, 98] on span "All office/on-site" at bounding box center [419, 102] width 96 height 18
click at [371, 98] on input "All office/on-site" at bounding box center [357, 102] width 28 height 28
radio input "true"
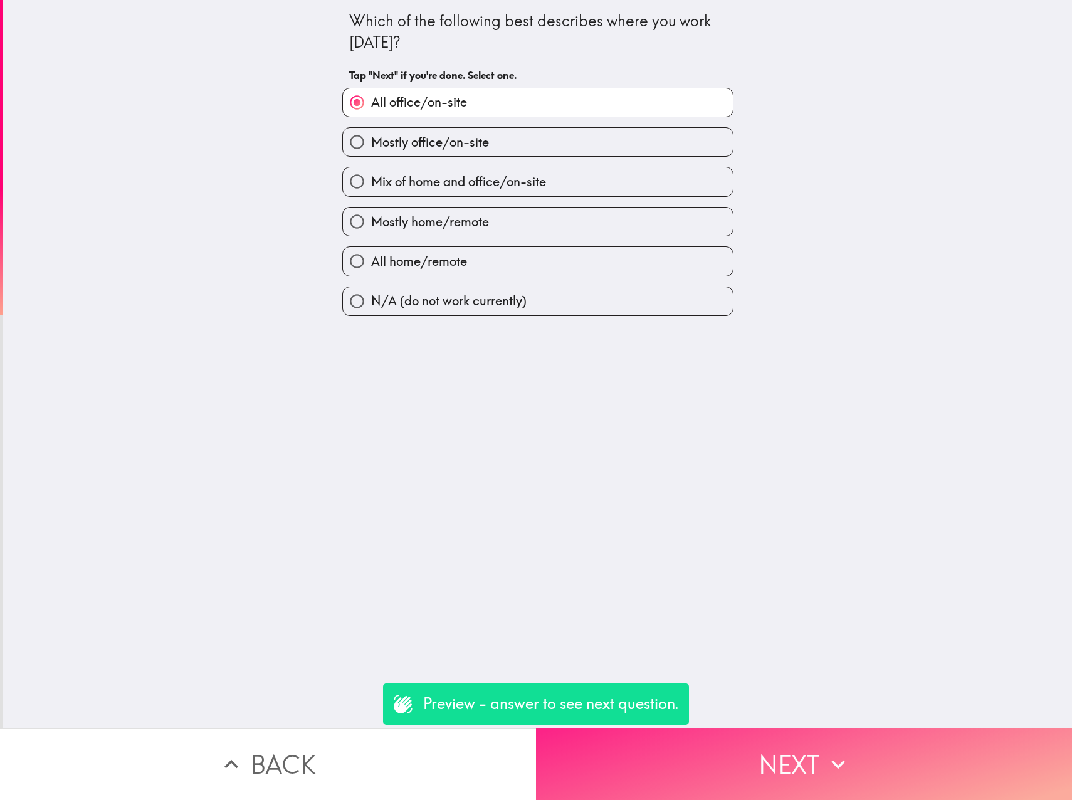
click at [824, 750] on icon "button" at bounding box center [838, 764] width 28 height 28
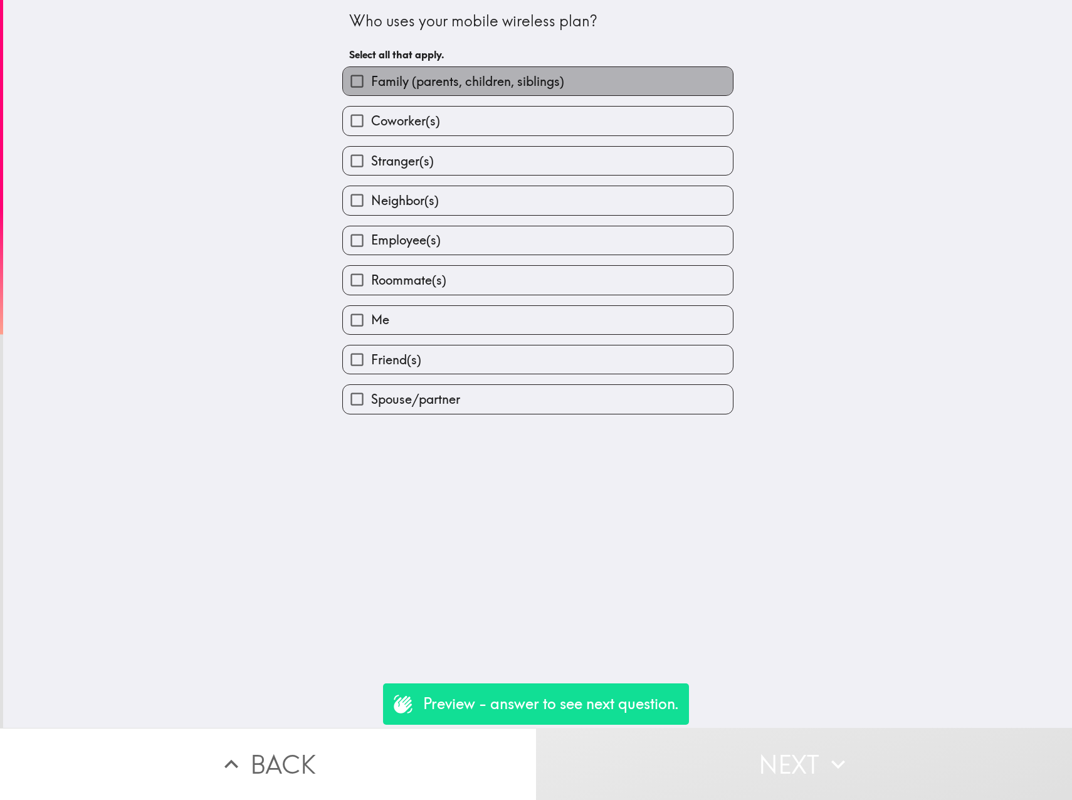
click at [392, 85] on span "Family (parents, children, siblings)" at bounding box center [467, 82] width 193 height 18
click at [371, 85] on input "Family (parents, children, siblings)" at bounding box center [357, 81] width 28 height 28
checkbox input "true"
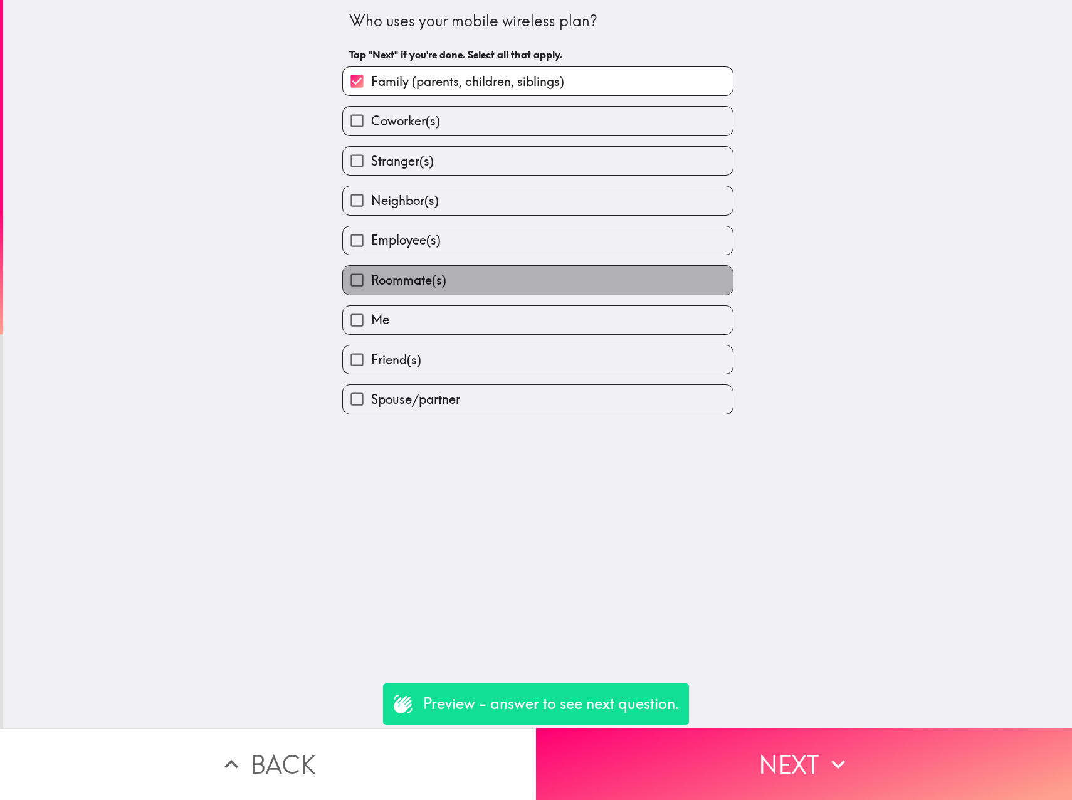
click at [417, 276] on span "Roommate(s)" at bounding box center [408, 280] width 75 height 18
click at [371, 276] on input "Roommate(s)" at bounding box center [357, 280] width 28 height 28
checkbox input "true"
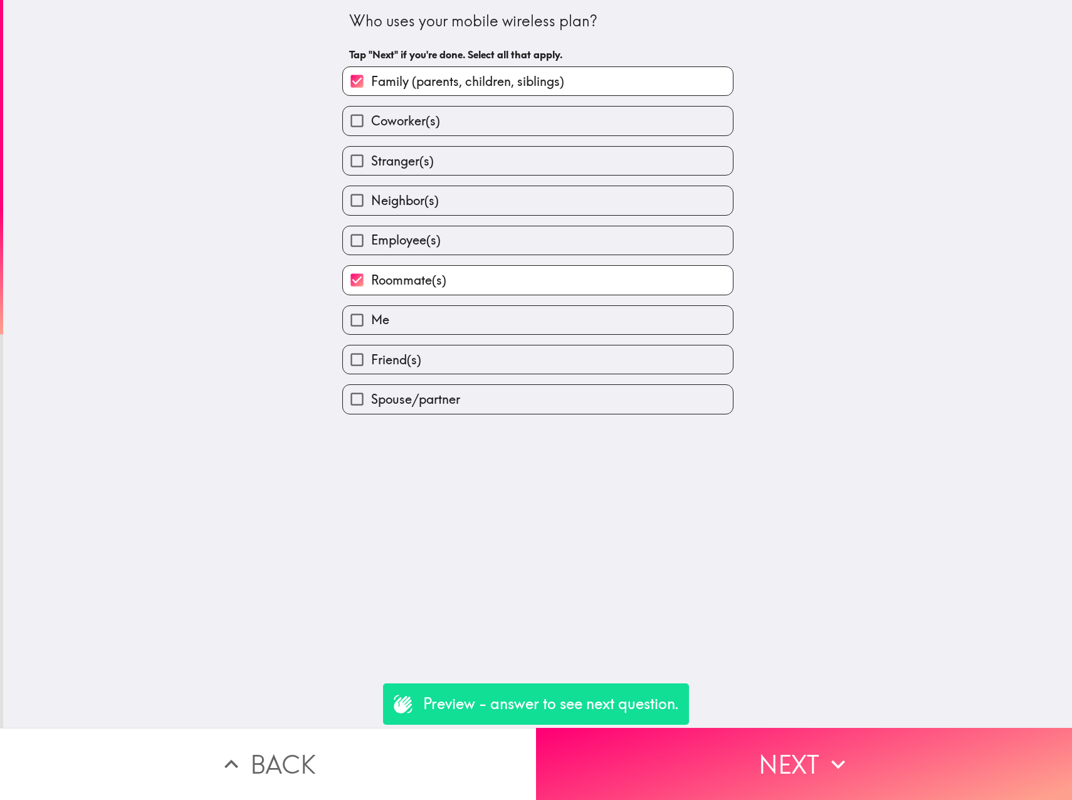
click at [381, 317] on label "Me" at bounding box center [538, 320] width 390 height 28
click at [371, 317] on input "Me" at bounding box center [357, 320] width 28 height 28
checkbox input "true"
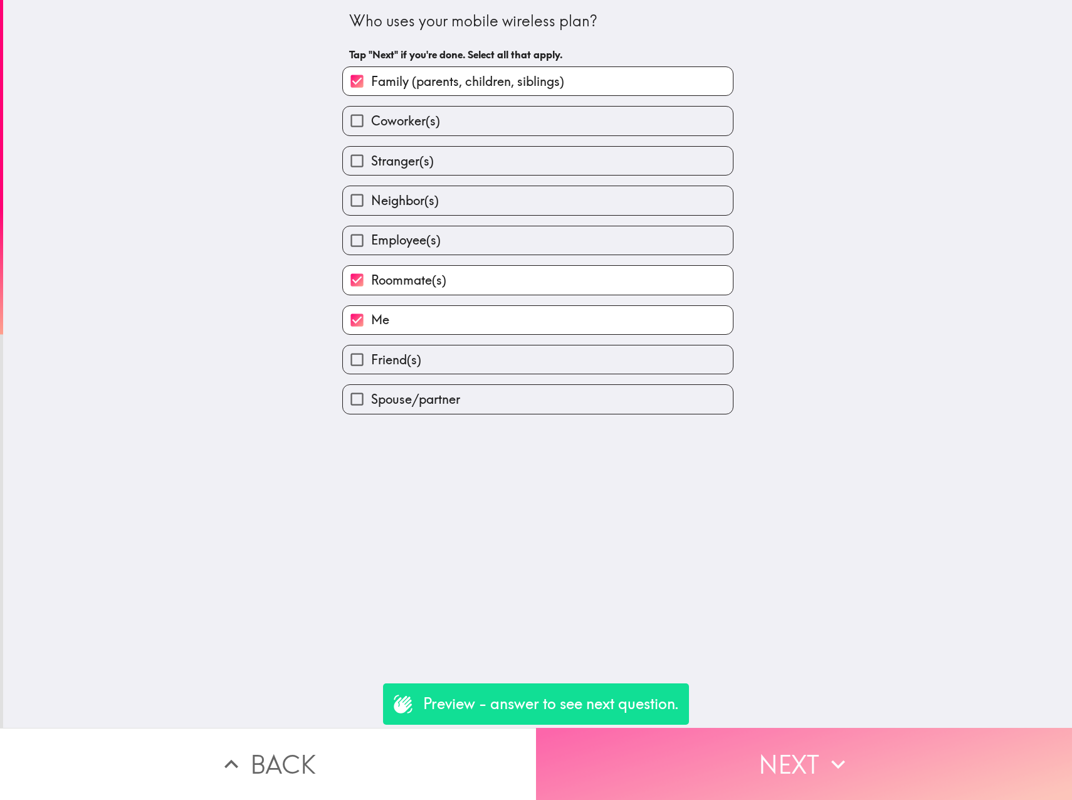
click at [775, 748] on button "Next" at bounding box center [804, 764] width 536 height 72
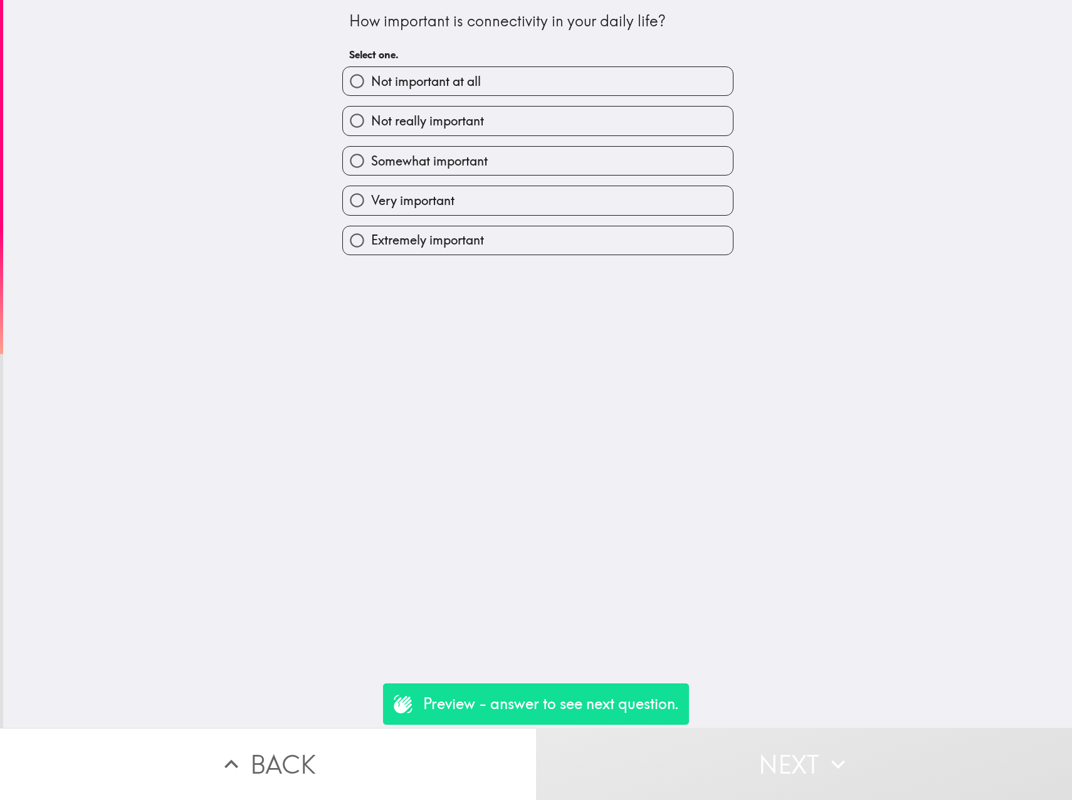
click at [393, 244] on span "Extremely important" at bounding box center [427, 240] width 113 height 18
click at [371, 244] on input "Extremely important" at bounding box center [357, 240] width 28 height 28
radio input "true"
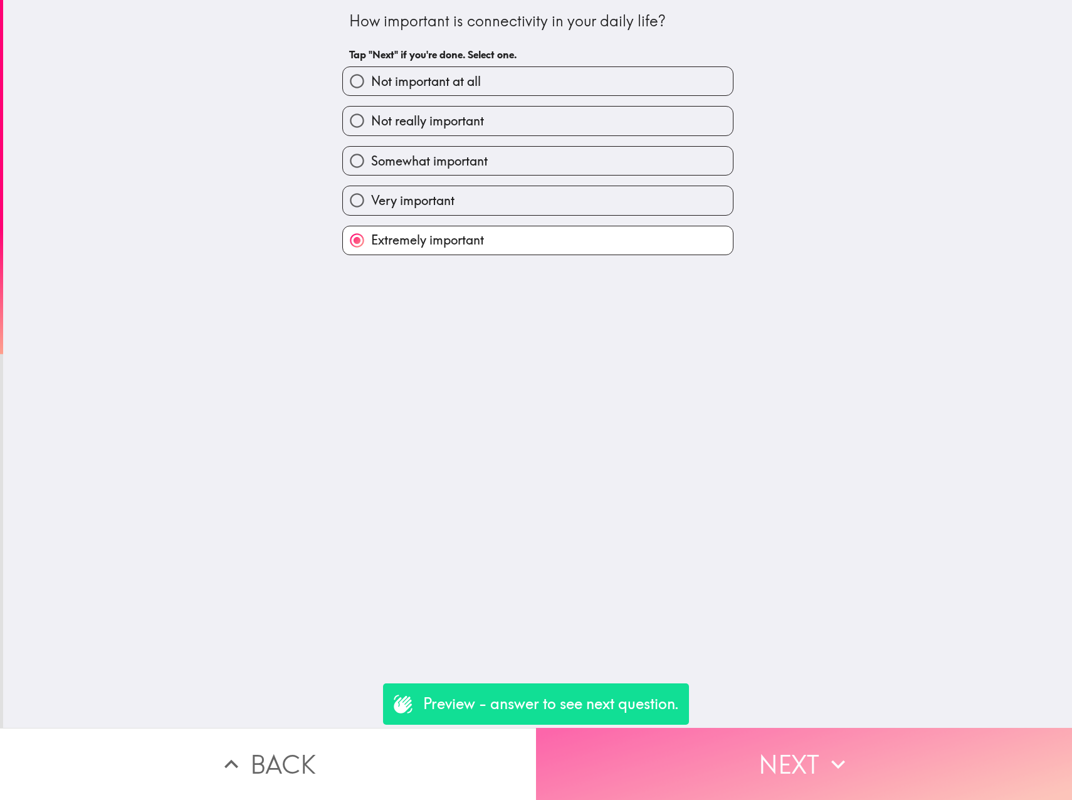
click at [783, 749] on button "Next" at bounding box center [804, 764] width 536 height 72
